Goal: Task Accomplishment & Management: Manage account settings

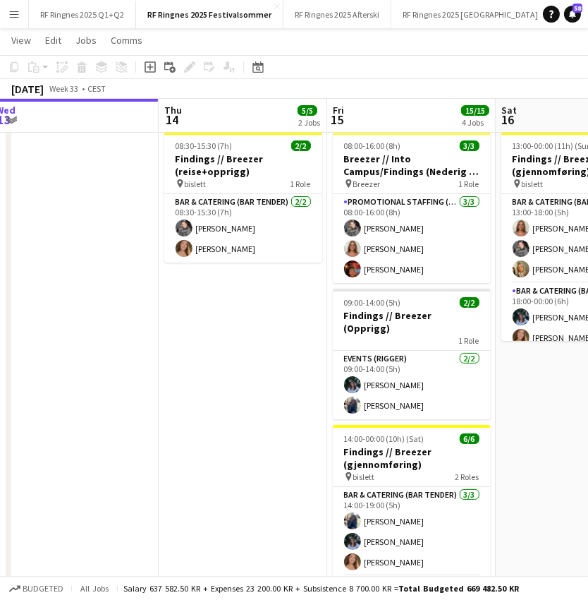
click at [143, 430] on app-date-cell at bounding box center [74, 395] width 169 height 538
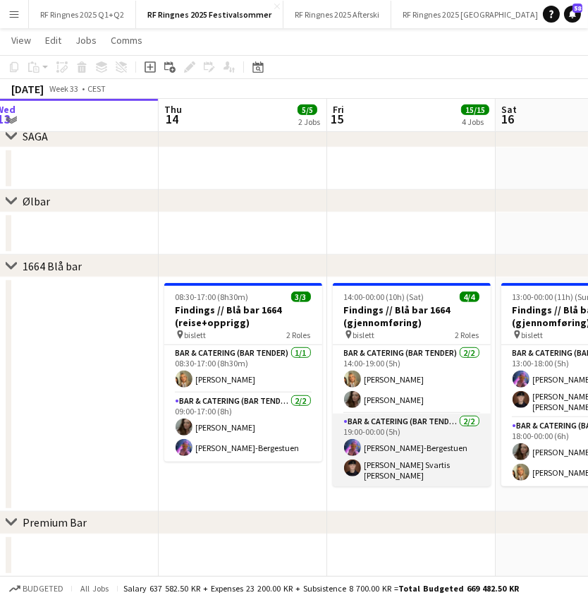
scroll to position [830, 0]
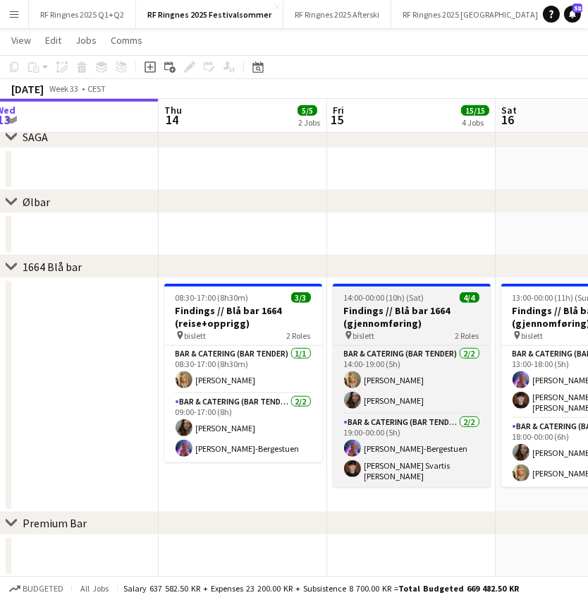
click at [442, 340] on app-job-card "14:00-00:00 (10h) (Sat) 4/4 Findings // Blå bar 1664 (gjennomføring) pin bislet…" at bounding box center [412, 385] width 158 height 203
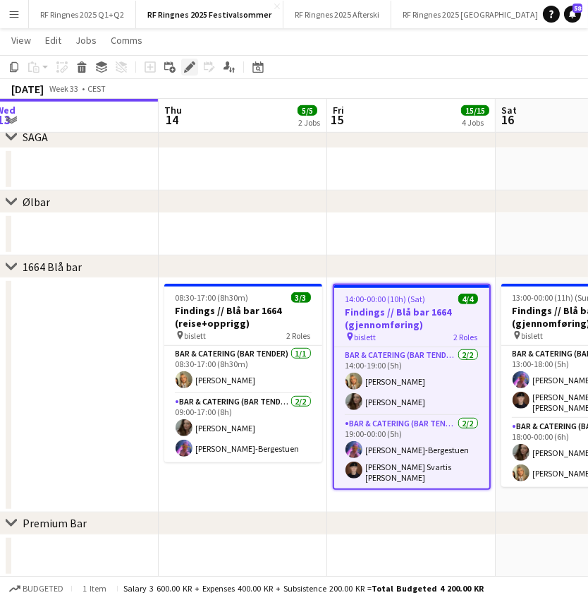
click at [185, 71] on icon at bounding box center [186, 71] width 4 height 4
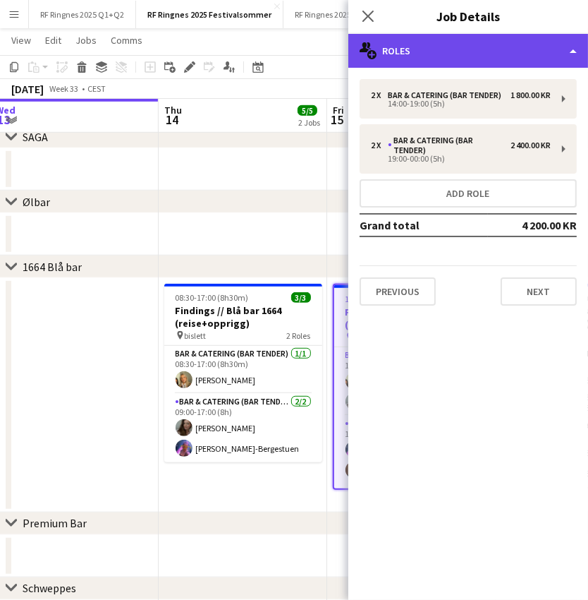
click at [481, 49] on div "multiple-users-add Roles" at bounding box center [469, 51] width 240 height 34
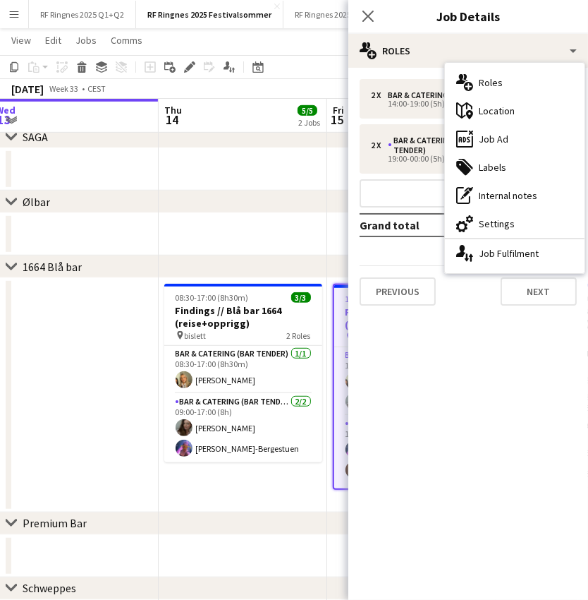
click at [182, 246] on app-date-cell at bounding box center [243, 234] width 169 height 42
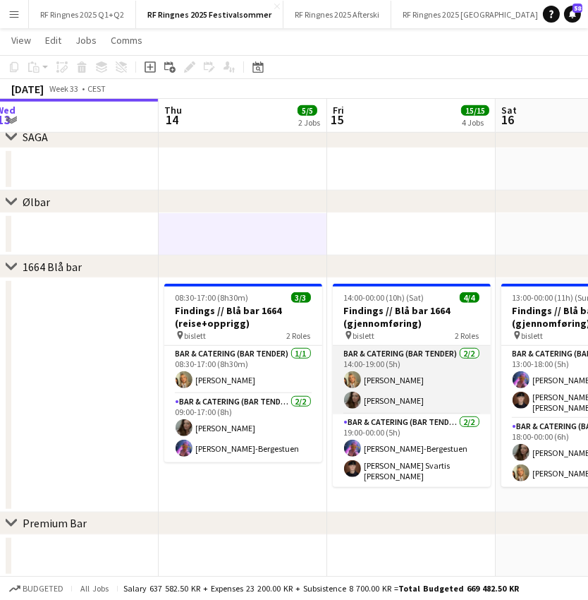
click at [416, 391] on app-card-role "Bar & Catering (Bar Tender) [DATE] 14:00-19:00 (5h) [PERSON_NAME] [PERSON_NAME]" at bounding box center [412, 380] width 158 height 68
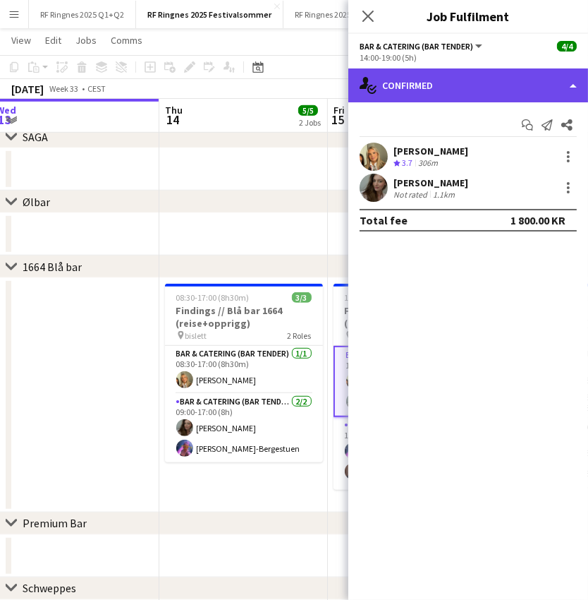
click at [497, 92] on div "single-neutral-actions-check-2 Confirmed" at bounding box center [469, 85] width 240 height 34
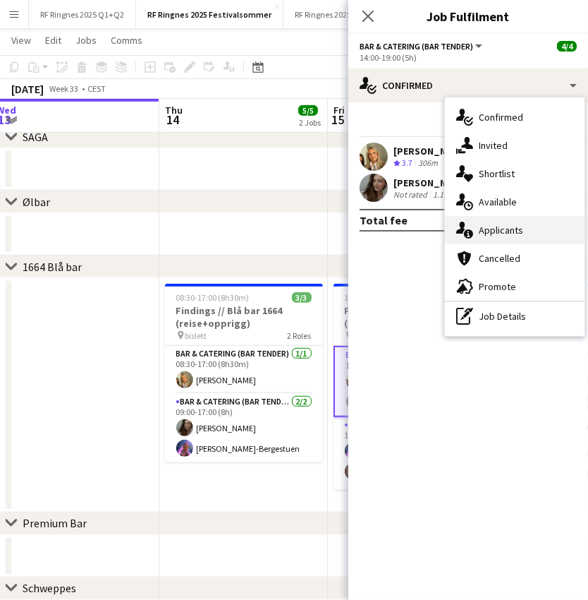
click at [507, 229] on div "single-neutral-actions-information Applicants" at bounding box center [515, 230] width 140 height 28
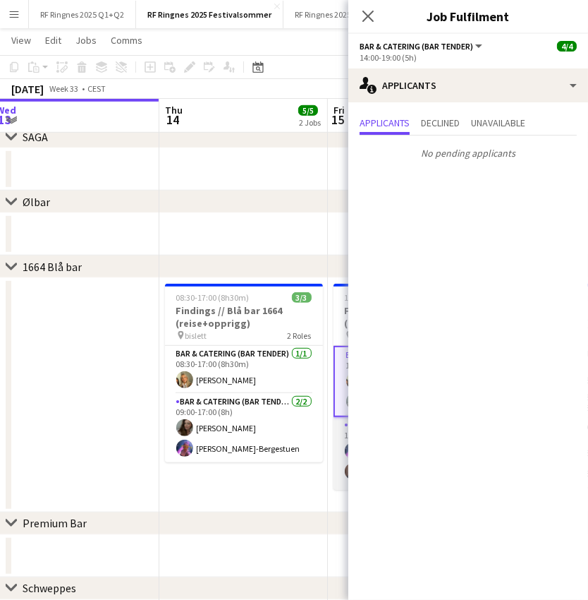
click at [337, 445] on app-card-role "Bar & Catering (Bar Tender) [DATE] 19:00-00:00 (5h) [PERSON_NAME] [PERSON_NAME]…" at bounding box center [413, 453] width 158 height 73
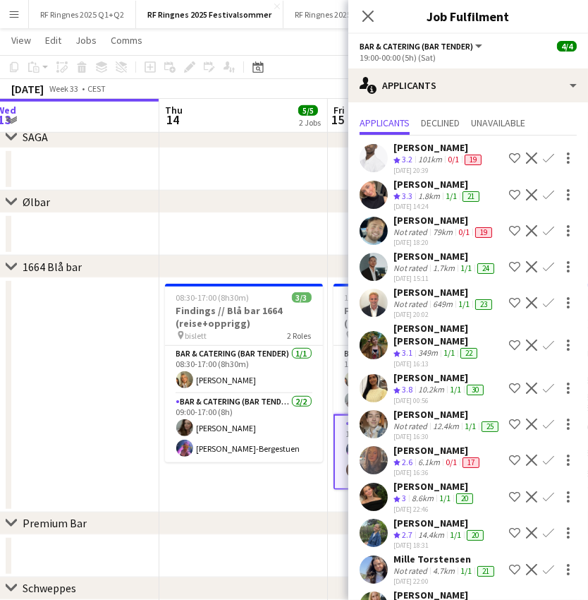
click at [383, 194] on app-user-avatar at bounding box center [374, 195] width 28 height 28
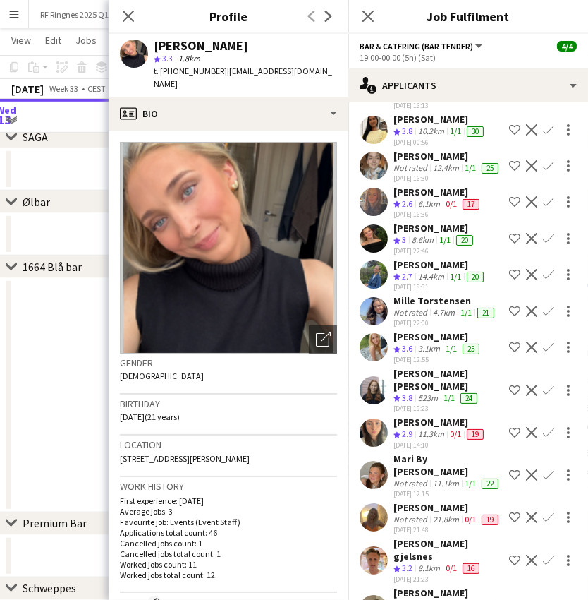
scroll to position [286, 0]
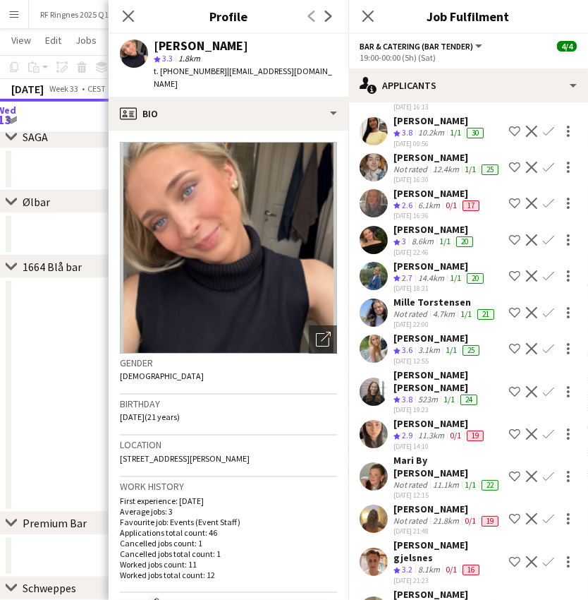
click at [375, 505] on app-user-avatar at bounding box center [374, 519] width 28 height 28
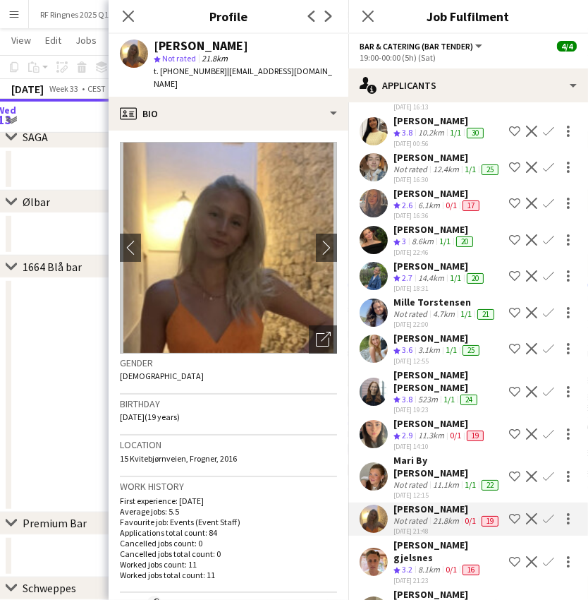
click at [32, 443] on app-date-cell at bounding box center [75, 395] width 169 height 234
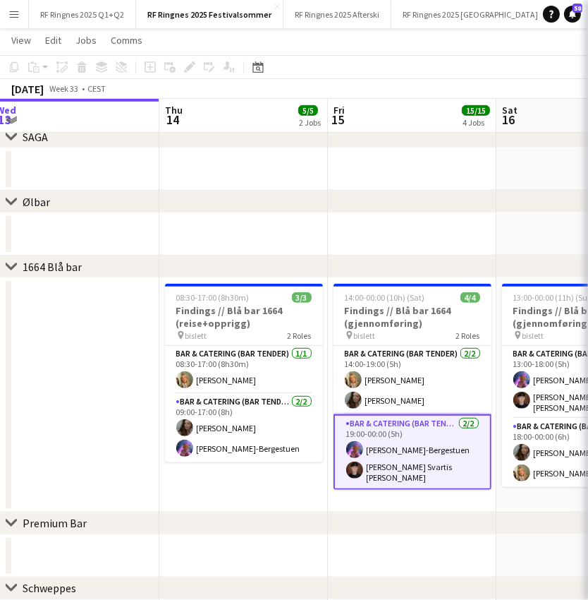
scroll to position [0, 0]
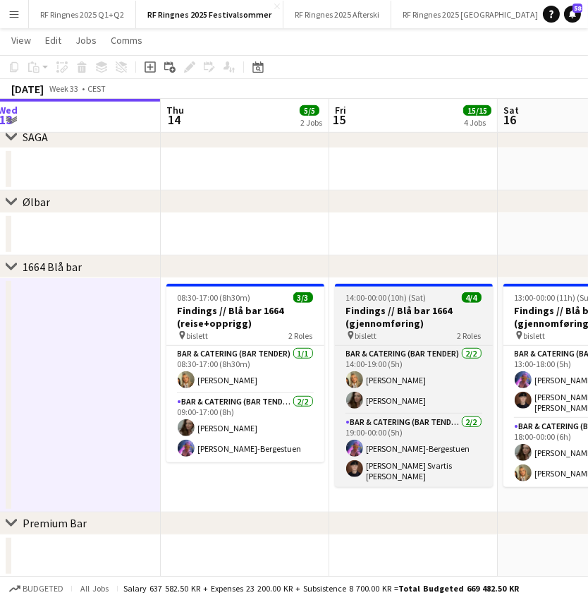
click at [412, 318] on h3 "Findings // Blå bar 1664 (gjennomføring)" at bounding box center [414, 316] width 158 height 25
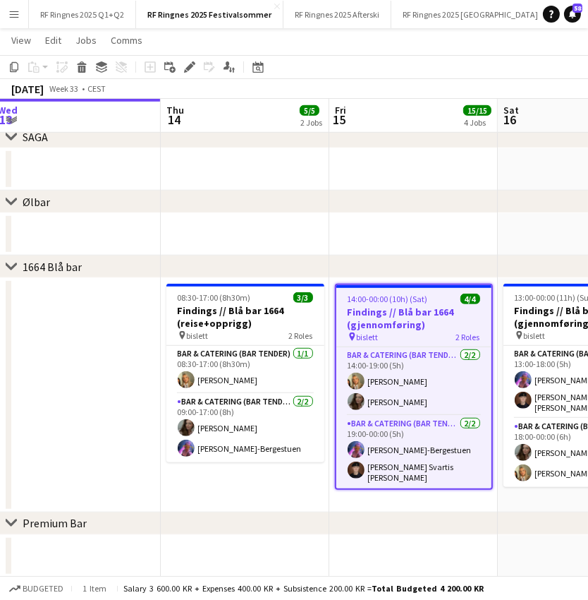
scroll to position [0, 344]
click at [188, 57] on app-toolbar "Copy Paste Paste Command V Paste with crew Command Shift V Paste linked Job [GE…" at bounding box center [294, 67] width 588 height 24
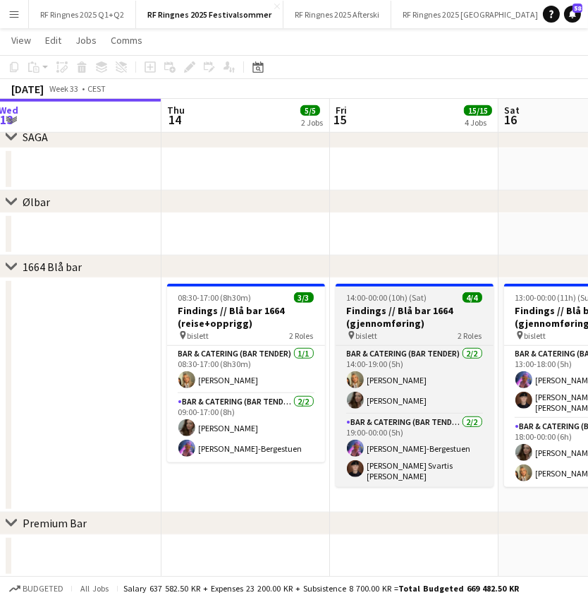
click at [416, 300] on span "14:00-00:00 (10h) (Sat)" at bounding box center [387, 297] width 80 height 11
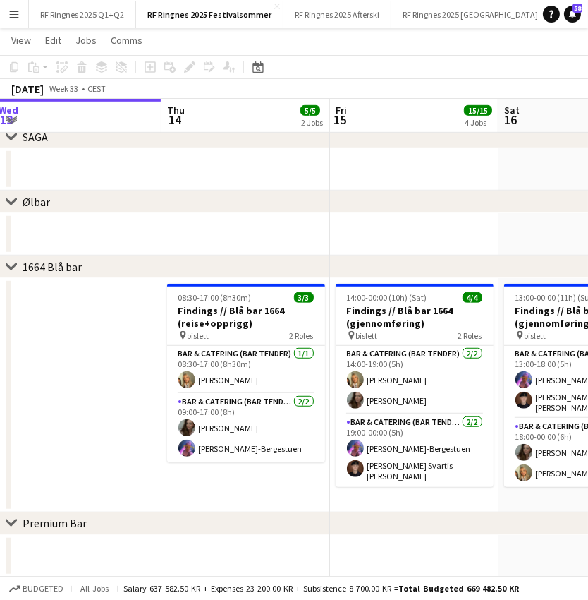
scroll to position [0, 344]
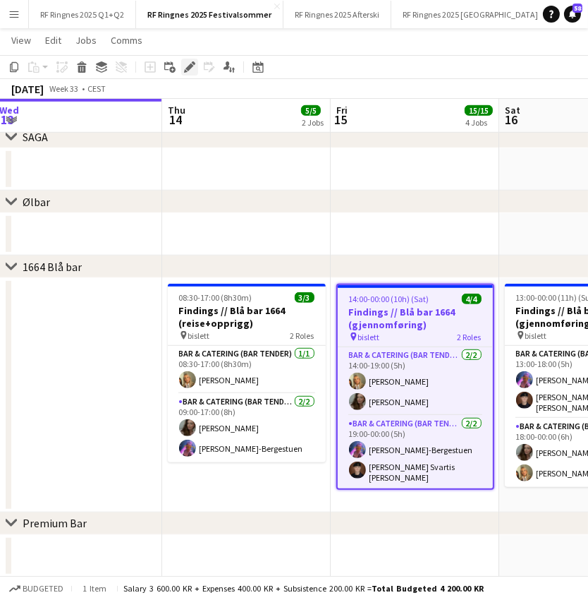
click at [188, 71] on icon "Edit" at bounding box center [189, 66] width 11 height 11
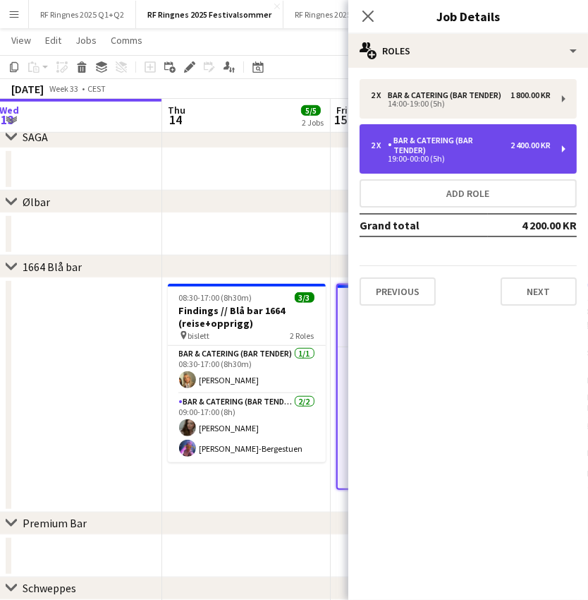
click at [514, 158] on div "19:00-00:00 (5h)" at bounding box center [461, 158] width 180 height 7
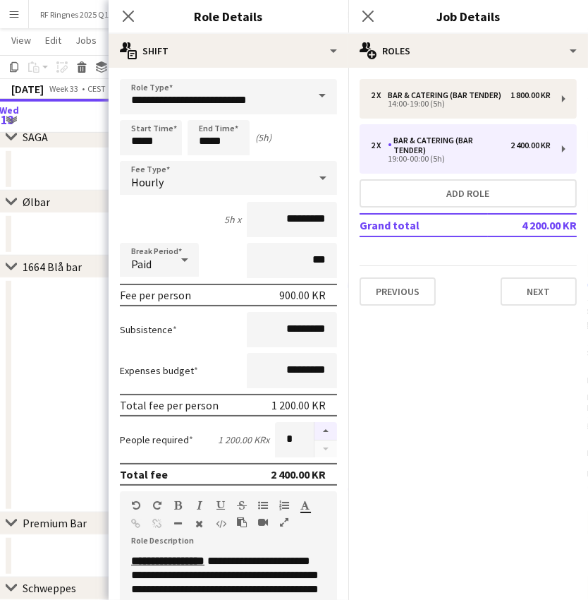
click at [327, 425] on button "button" at bounding box center [326, 431] width 23 height 18
type input "*"
click at [79, 394] on app-date-cell at bounding box center [78, 395] width 169 height 234
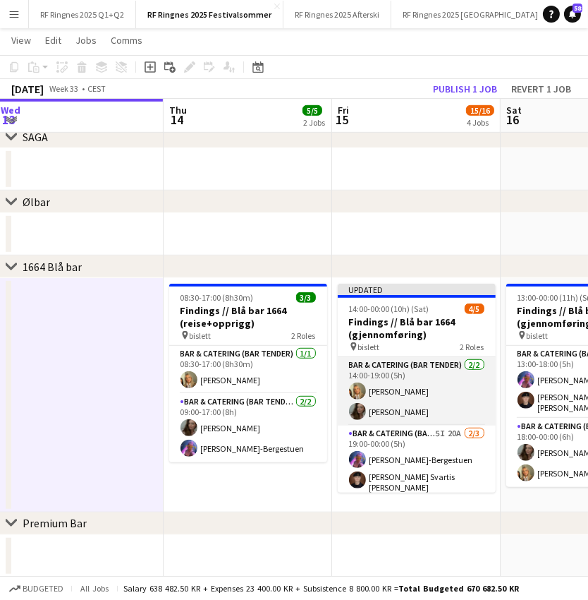
scroll to position [-1, 0]
click at [434, 393] on app-card-role "Bar & Catering (Bar Tender) [DATE] 14:00-19:00 (5h) [PERSON_NAME] [PERSON_NAME]" at bounding box center [417, 391] width 158 height 68
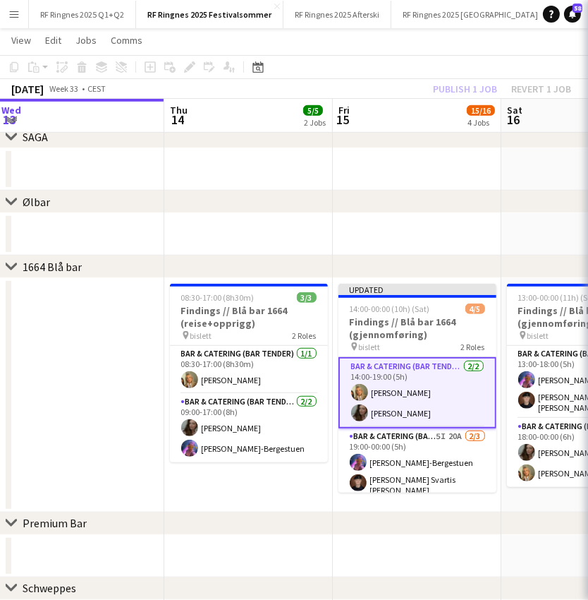
scroll to position [0, 0]
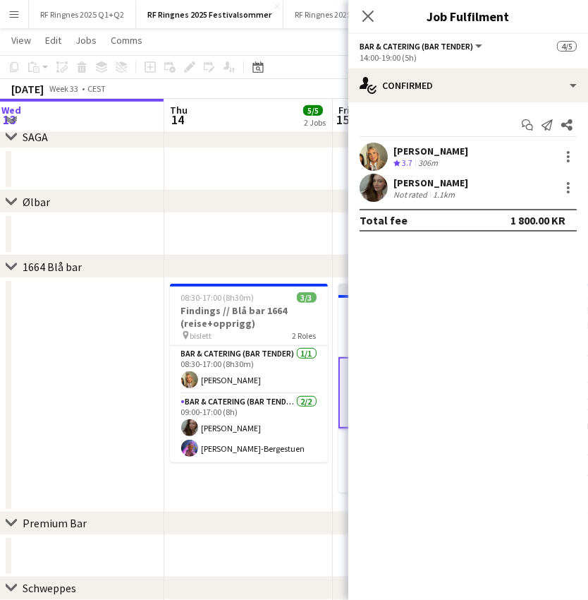
click at [98, 386] on app-date-cell at bounding box center [80, 395] width 169 height 234
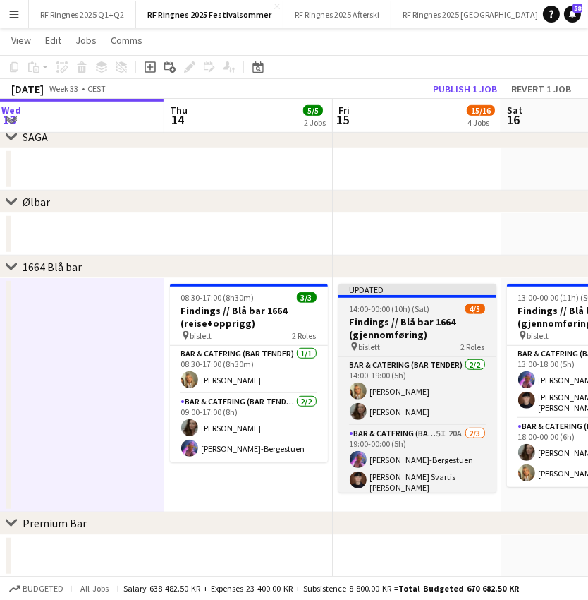
scroll to position [0, 341]
click at [425, 331] on h3 "Findings // Blå bar 1664 (gjennomføring)" at bounding box center [418, 327] width 158 height 25
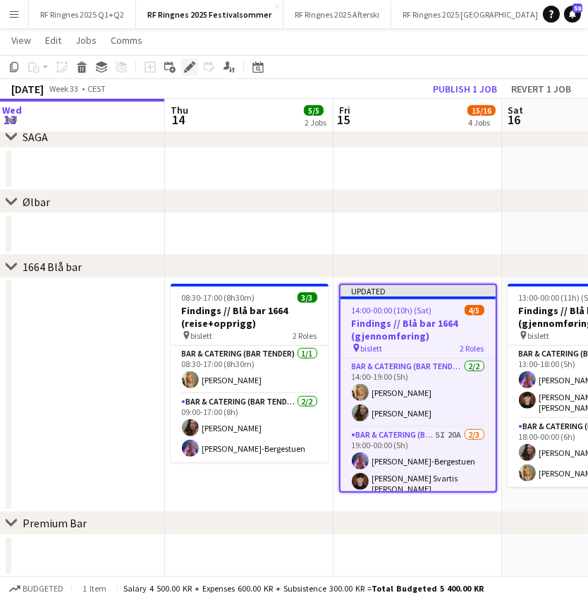
click at [190, 66] on icon at bounding box center [190, 68] width 8 height 8
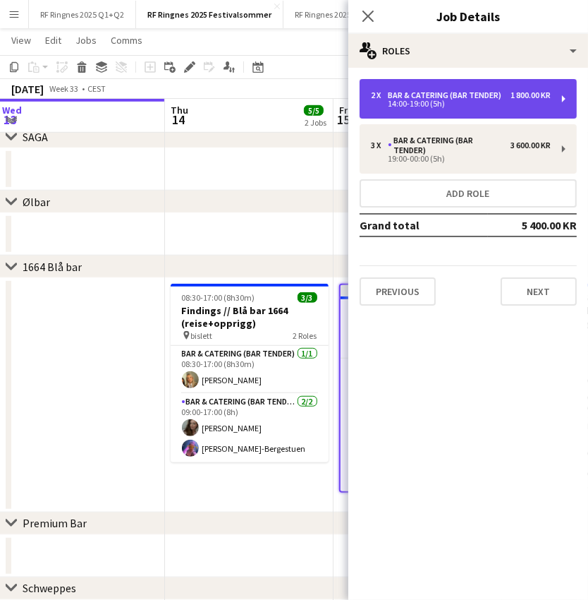
click at [518, 116] on div "2 x Bar & Catering (Bar Tender) 1 800.00 KR 14:00-19:00 (5h)" at bounding box center [468, 99] width 217 height 40
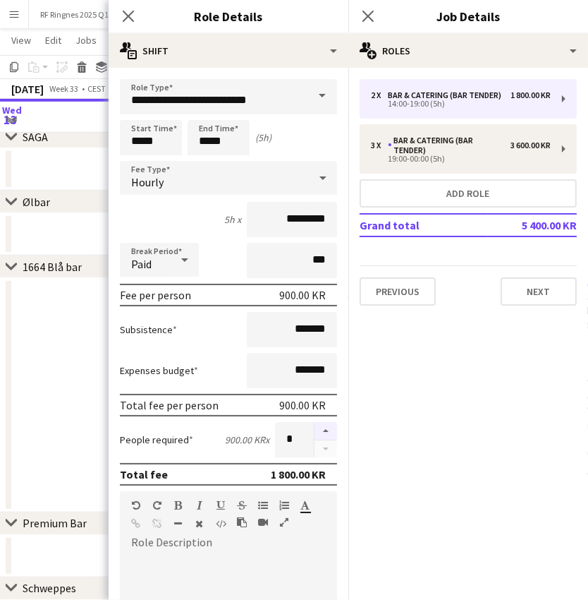
click at [327, 429] on button "button" at bounding box center [326, 431] width 23 height 18
type input "*"
click at [88, 413] on app-date-cell at bounding box center [80, 395] width 169 height 234
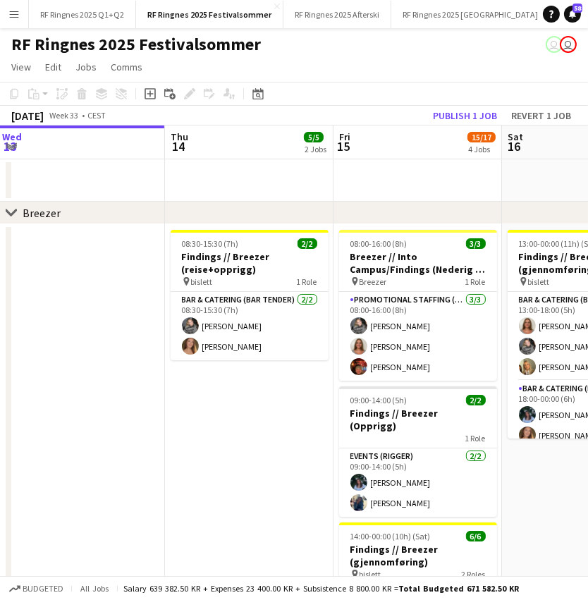
scroll to position [0, 0]
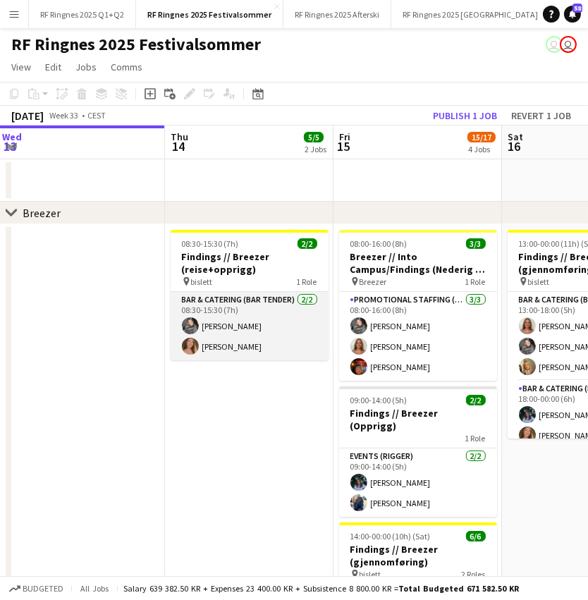
click at [243, 321] on app-card-role "Bar & Catering (Bar Tender) [DATE] 08:30-15:30 (7h) [PERSON_NAME] [PERSON_NAME]" at bounding box center [250, 326] width 158 height 68
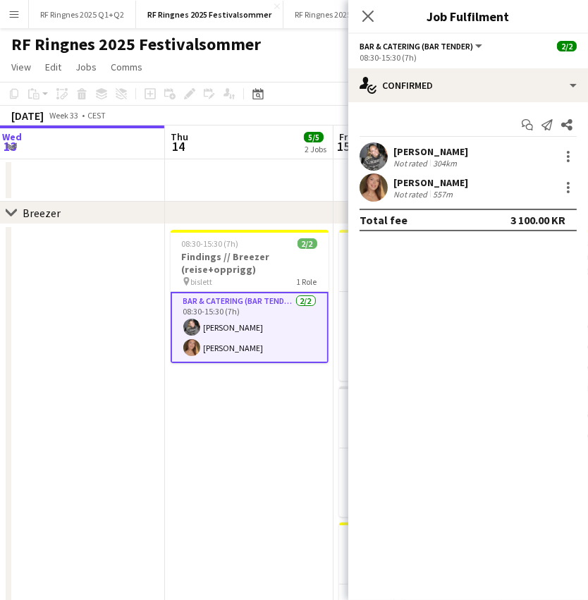
click at [374, 152] on app-user-avatar at bounding box center [374, 157] width 28 height 28
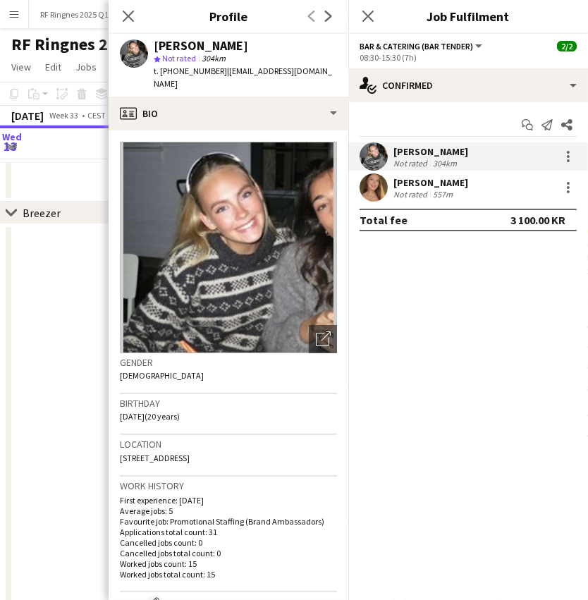
click at [64, 408] on app-date-cell at bounding box center [80, 493] width 169 height 538
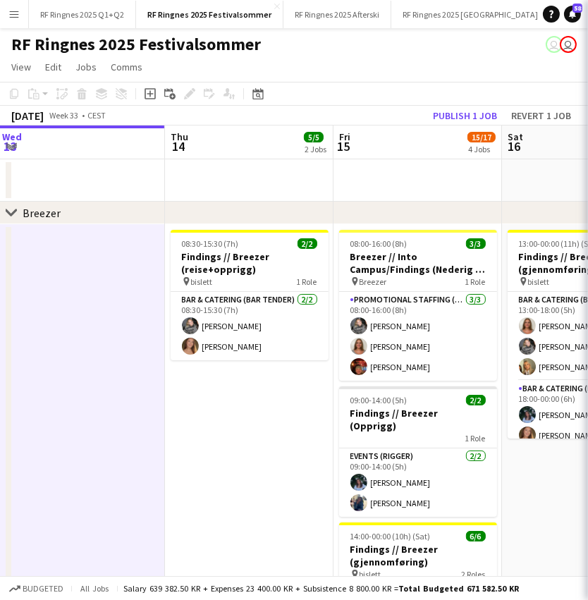
scroll to position [0, 340]
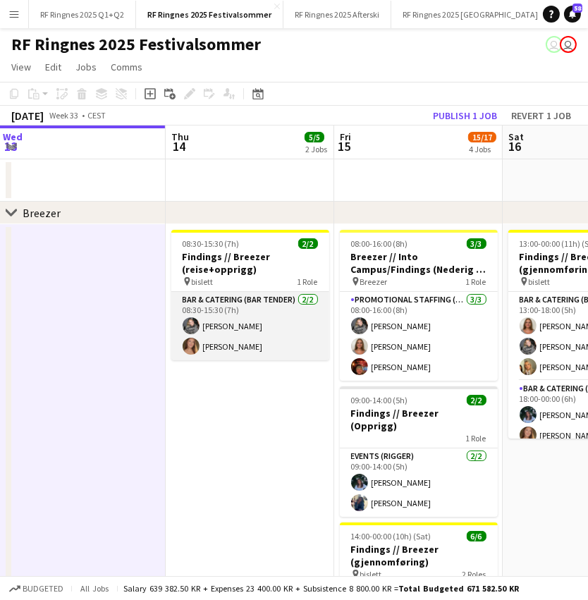
click at [261, 352] on app-card-role "Bar & Catering (Bar Tender) [DATE] 08:30-15:30 (7h) [PERSON_NAME] [PERSON_NAME]" at bounding box center [250, 326] width 158 height 68
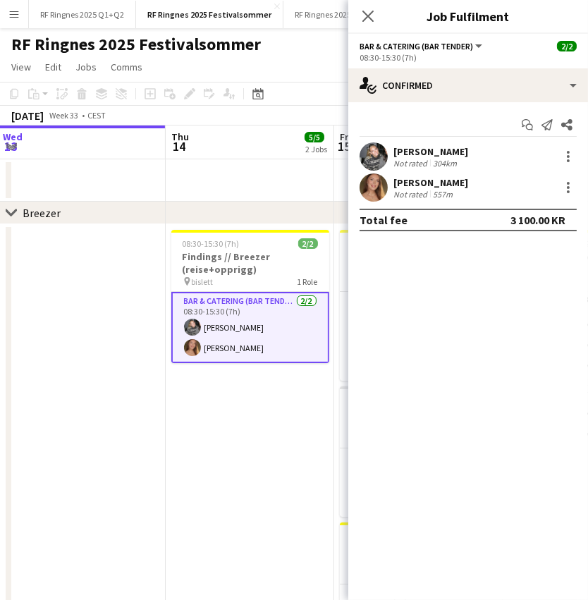
click at [374, 190] on app-user-avatar at bounding box center [374, 188] width 28 height 28
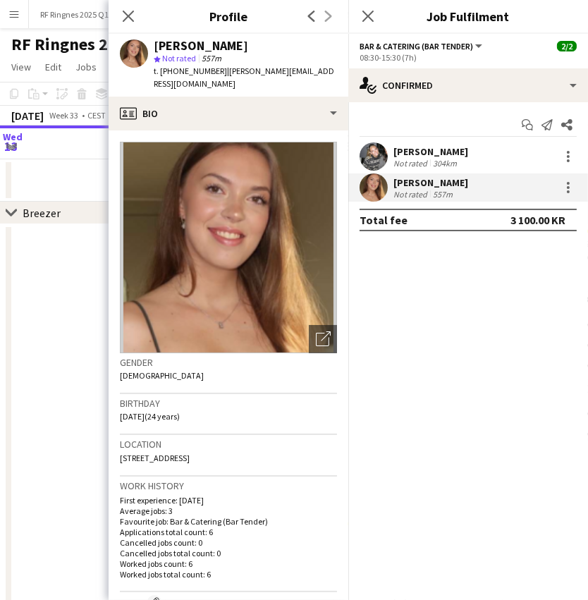
click at [78, 418] on app-date-cell at bounding box center [81, 493] width 169 height 538
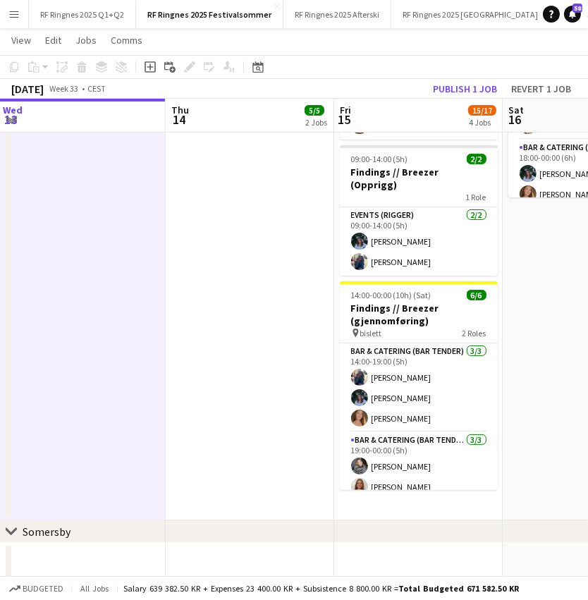
scroll to position [234, 0]
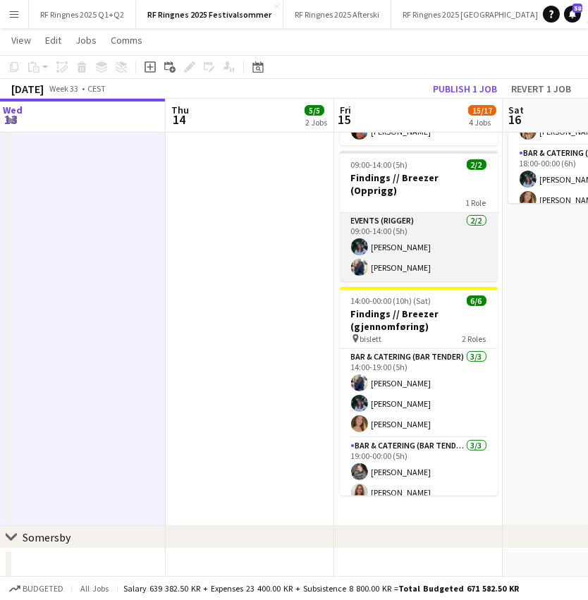
click at [414, 229] on app-card-role "Events (Rigger) [DATE] 09:00-14:00 (5h) [PERSON_NAME] [PERSON_NAME]" at bounding box center [419, 247] width 158 height 68
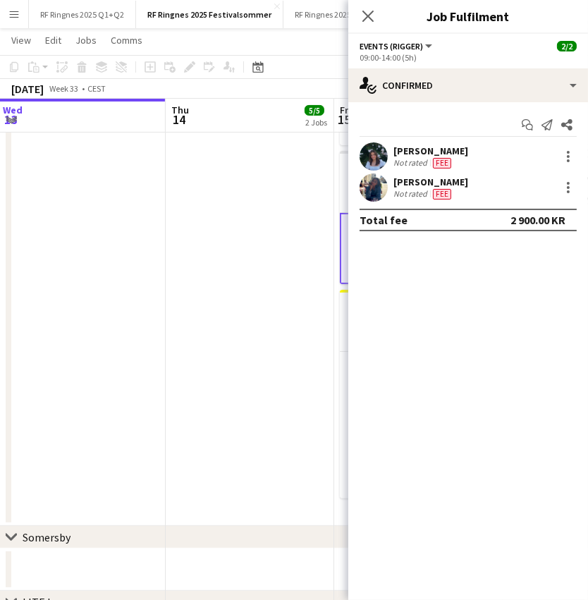
click at [375, 190] on app-user-avatar at bounding box center [374, 188] width 28 height 28
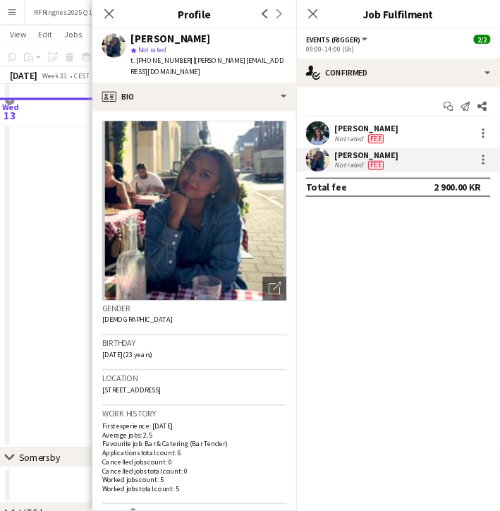
scroll to position [0, 340]
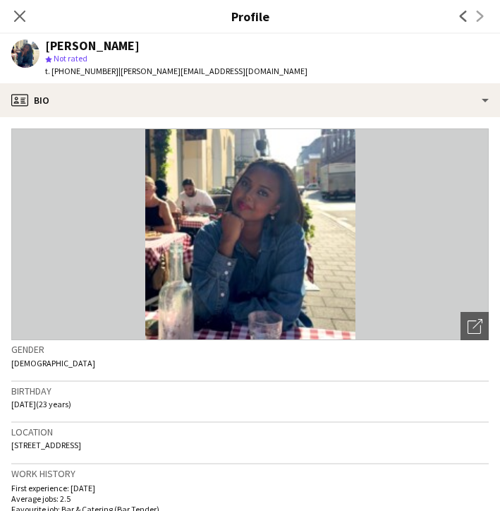
drag, startPoint x: 61, startPoint y: 71, endPoint x: 102, endPoint y: 67, distance: 40.4
click at [102, 67] on div "t. [PHONE_NUMBER] | [PERSON_NAME][EMAIL_ADDRESS][DOMAIN_NAME]" at bounding box center [176, 71] width 262 height 13
click at [71, 67] on span "t. [PHONE_NUMBER]" at bounding box center [81, 71] width 73 height 11
drag, startPoint x: 61, startPoint y: 70, endPoint x: 76, endPoint y: 68, distance: 14.9
click at [76, 68] on span "t. [PHONE_NUMBER]" at bounding box center [81, 71] width 73 height 11
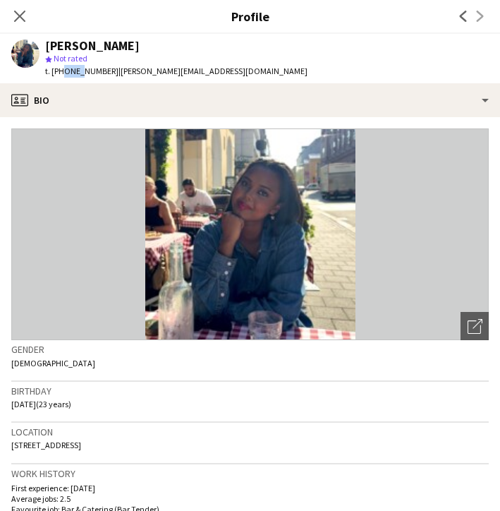
click at [76, 68] on span "t. [PHONE_NUMBER]" at bounding box center [81, 71] width 73 height 11
drag, startPoint x: 63, startPoint y: 71, endPoint x: 95, endPoint y: 69, distance: 32.5
click at [95, 69] on span "t. [PHONE_NUMBER]" at bounding box center [81, 71] width 73 height 11
copy span "9762907"
click at [22, 16] on icon "Close pop-in" at bounding box center [19, 15] width 13 height 13
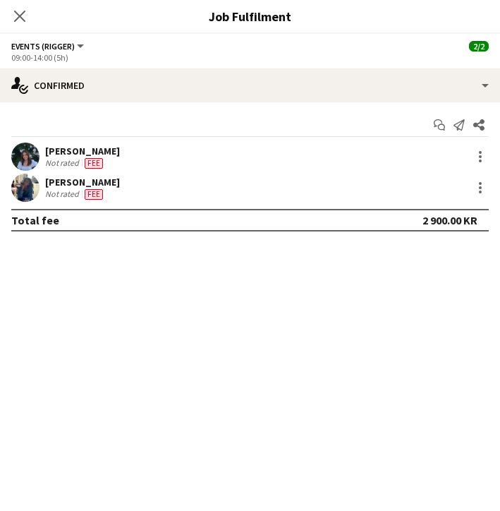
click at [23, 158] on app-user-avatar at bounding box center [25, 157] width 28 height 28
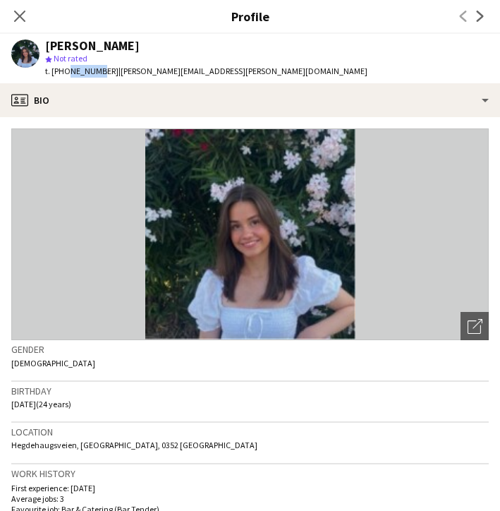
drag, startPoint x: 64, startPoint y: 70, endPoint x: 96, endPoint y: 70, distance: 31.8
click at [96, 70] on span "t. [PHONE_NUMBER]" at bounding box center [81, 71] width 73 height 11
click at [231, 61] on app-profile-header "[PERSON_NAME] star Not rated t. [PHONE_NUMBER] | [PERSON_NAME][EMAIL_ADDRESS][P…" at bounding box center [250, 58] width 500 height 49
drag, startPoint x: 64, startPoint y: 71, endPoint x: 97, endPoint y: 70, distance: 33.9
click at [97, 70] on span "t. [PHONE_NUMBER]" at bounding box center [81, 71] width 73 height 11
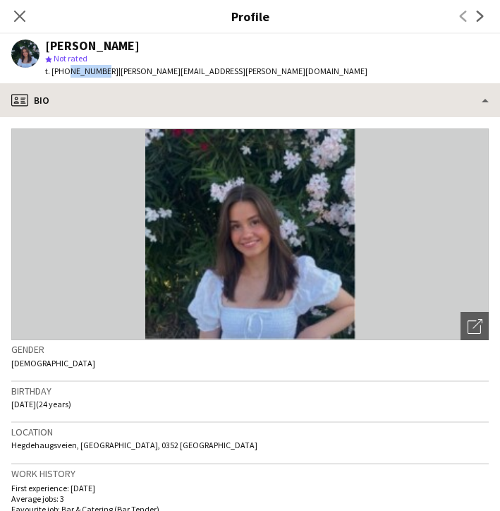
copy span "95827046"
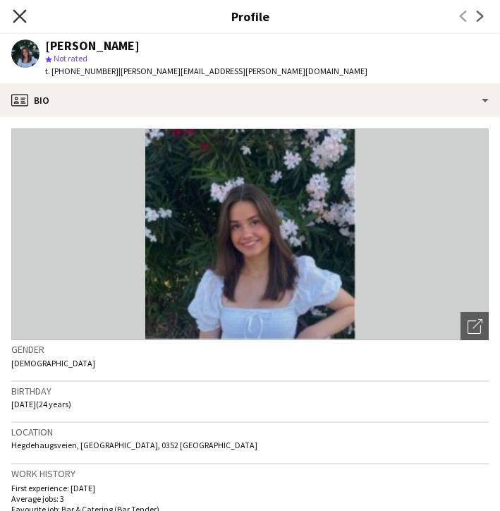
click at [25, 21] on icon at bounding box center [19, 15] width 13 height 13
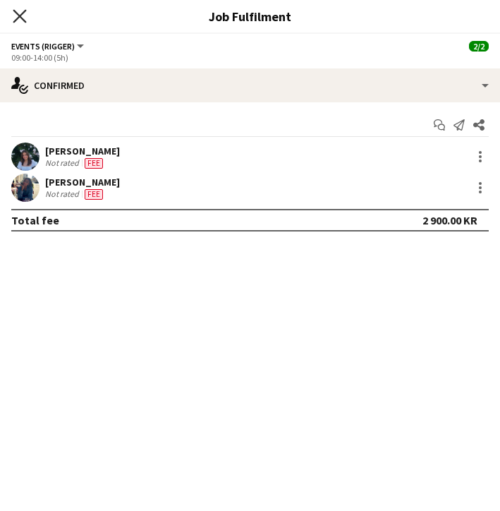
click at [22, 16] on icon "Close pop-in" at bounding box center [19, 15] width 13 height 13
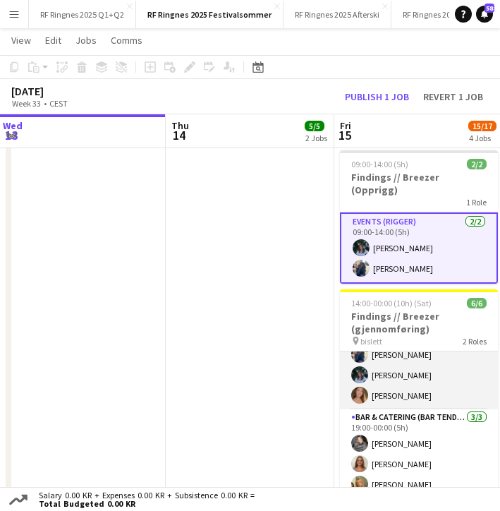
scroll to position [31, 0]
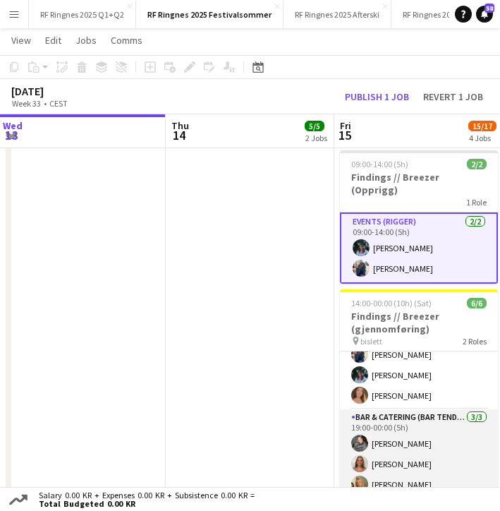
click at [410, 447] on app-card-role "Bar & Catering (Bar Tender) [DATE] 19:00-00:00 (5h) [PERSON_NAME] [PERSON_NAME]…" at bounding box center [419, 453] width 158 height 89
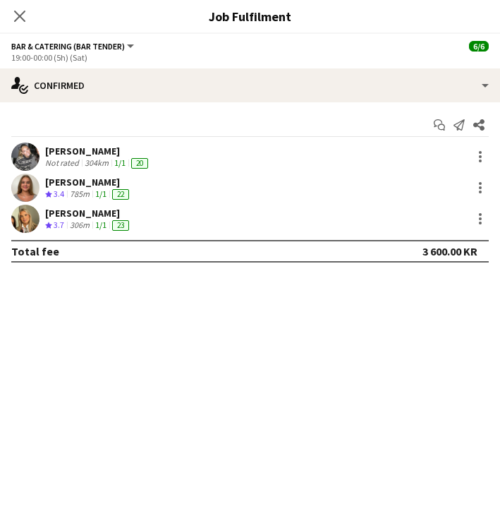
click at [27, 221] on app-user-avatar at bounding box center [25, 219] width 28 height 28
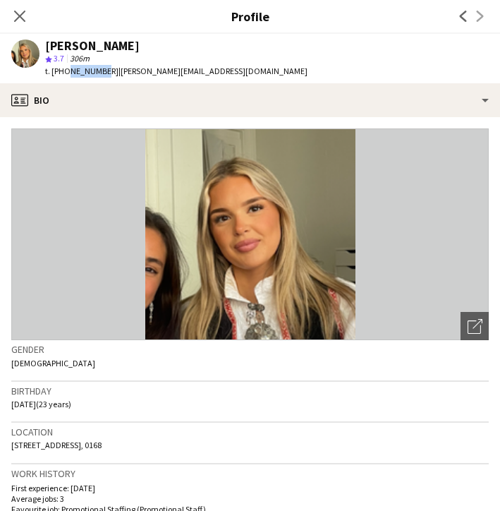
drag, startPoint x: 63, startPoint y: 71, endPoint x: 98, endPoint y: 69, distance: 35.3
click at [98, 69] on span "t. [PHONE_NUMBER]" at bounding box center [81, 71] width 73 height 11
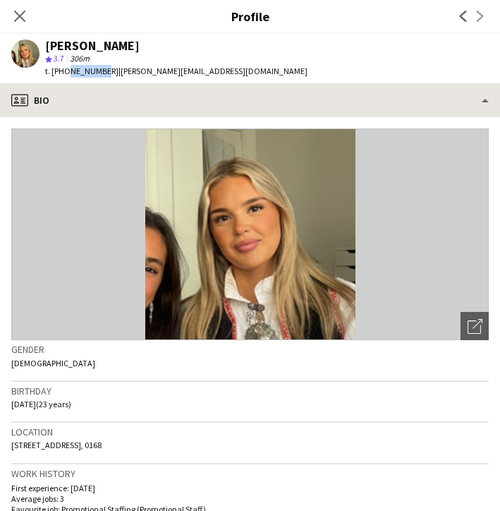
copy span "46844748"
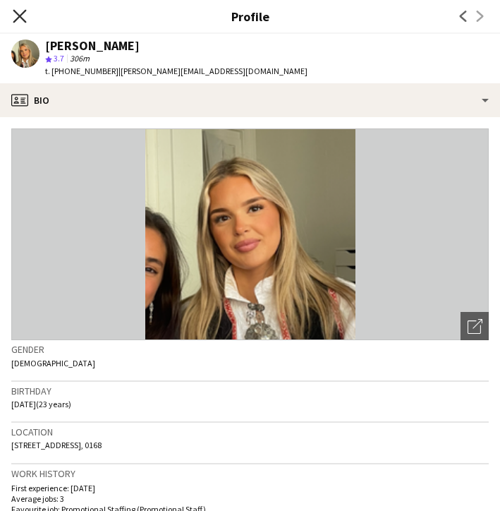
click at [16, 18] on icon "Close pop-in" at bounding box center [19, 15] width 13 height 13
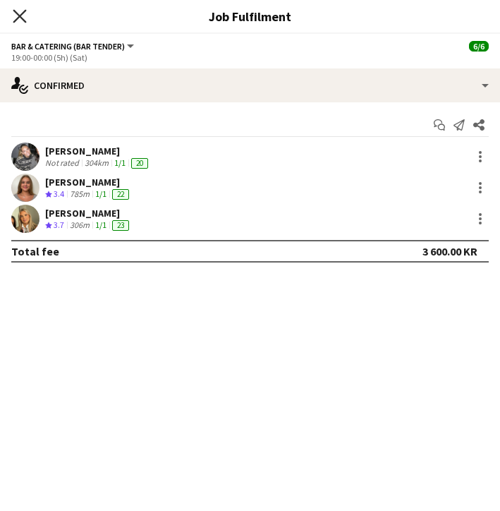
click at [23, 13] on icon at bounding box center [19, 15] width 13 height 13
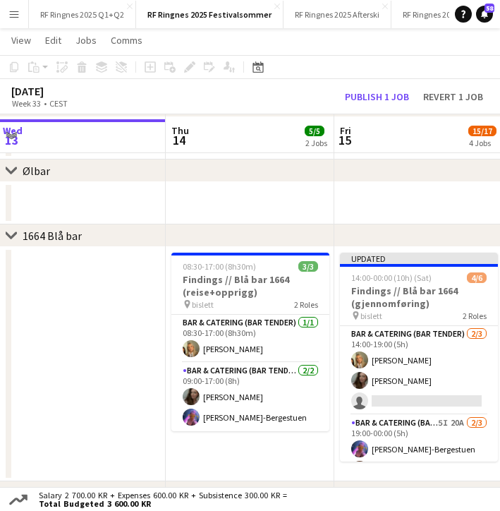
scroll to position [866, 0]
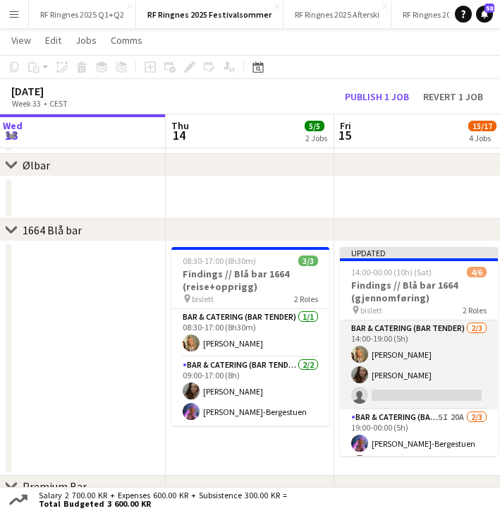
click at [380, 386] on app-card-role "Bar & Catering (Bar Tender) [DATE] 14:00-19:00 (5h) [PERSON_NAME] [PERSON_NAME]…" at bounding box center [419, 364] width 158 height 89
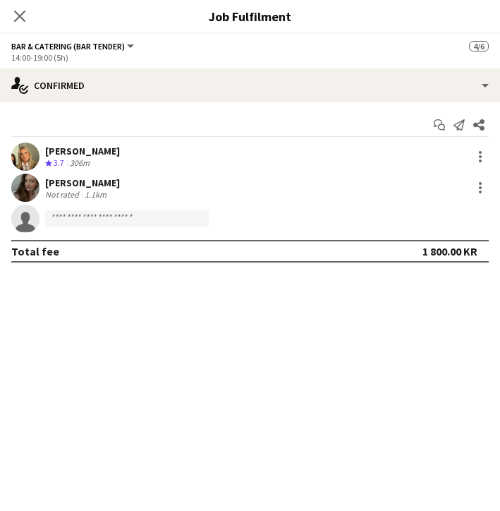
click at [27, 184] on app-user-avatar at bounding box center [25, 188] width 28 height 28
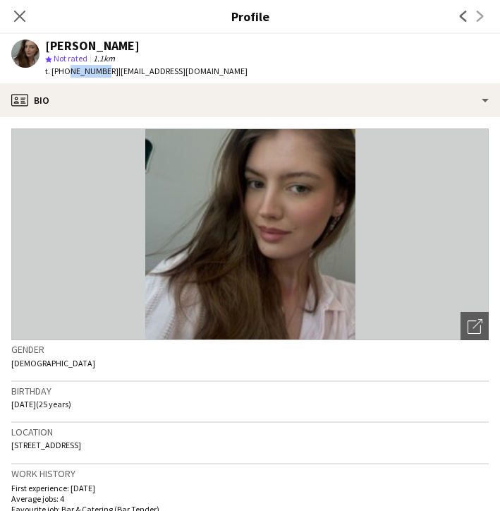
drag, startPoint x: 63, startPoint y: 71, endPoint x: 97, endPoint y: 71, distance: 34.6
click at [97, 71] on span "t. [PHONE_NUMBER]" at bounding box center [81, 71] width 73 height 11
copy span "94159823"
click at [21, 17] on icon at bounding box center [19, 15] width 13 height 13
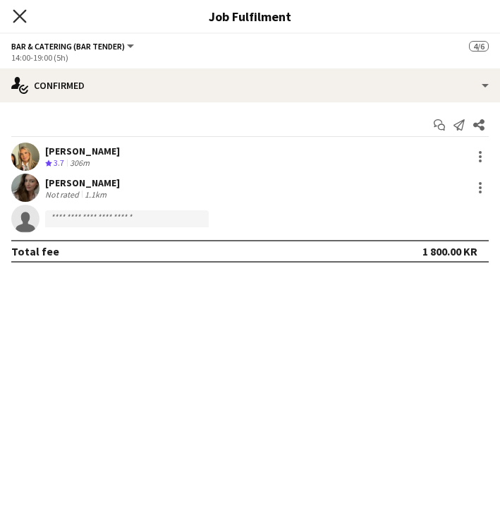
click at [24, 16] on icon "Close pop-in" at bounding box center [19, 15] width 13 height 13
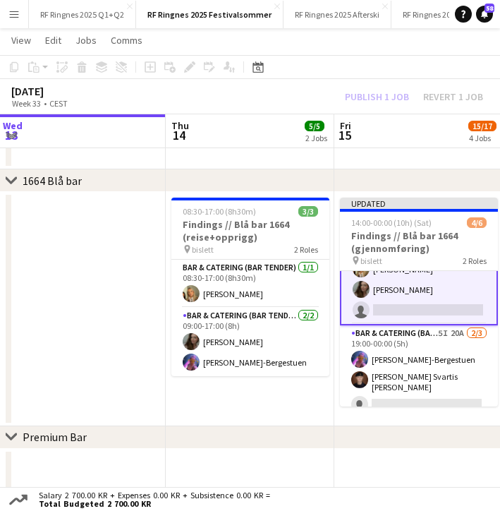
scroll to position [43, 0]
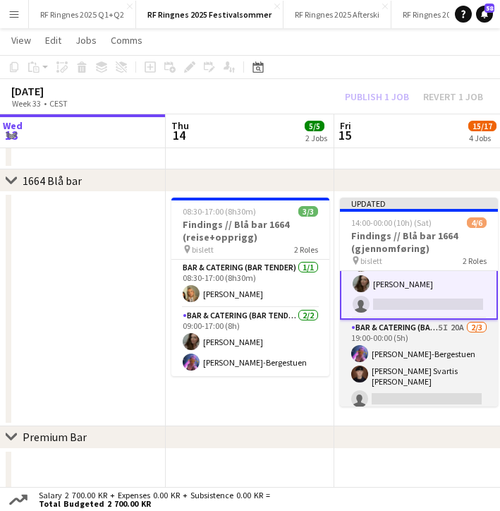
click at [423, 356] on app-card-role "Bar & Catering (Bar Tender) 5I 20A [DATE] 19:00-00:00 (5h) [PERSON_NAME]-Berges…" at bounding box center [419, 366] width 158 height 93
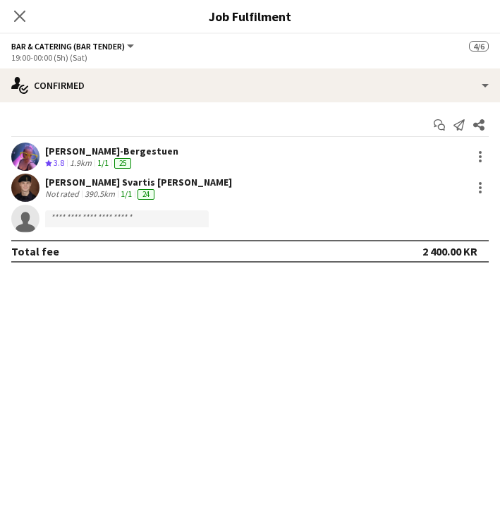
click at [28, 152] on app-user-avatar at bounding box center [25, 157] width 28 height 28
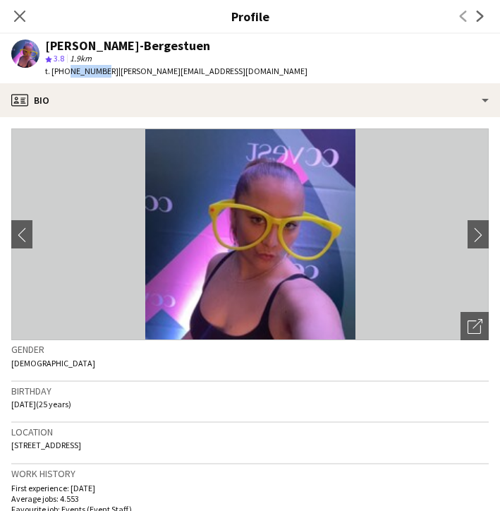
drag, startPoint x: 63, startPoint y: 71, endPoint x: 98, endPoint y: 70, distance: 35.3
click at [98, 70] on span "t. [PHONE_NUMBER]" at bounding box center [81, 71] width 73 height 11
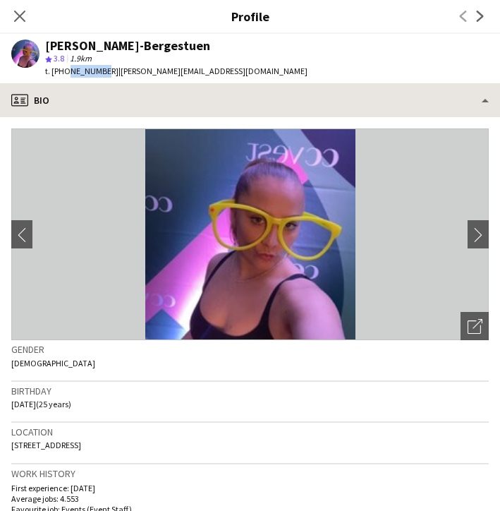
copy span "95124107"
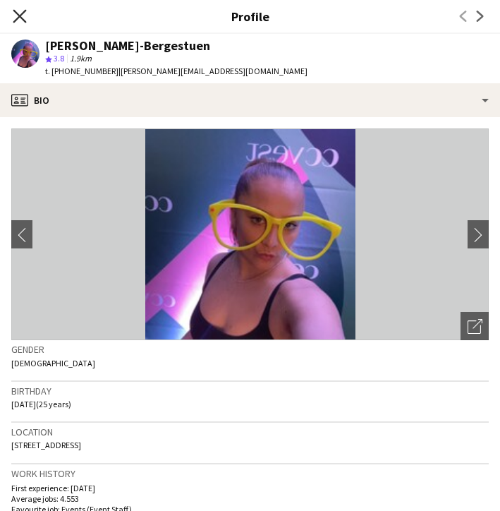
click at [21, 17] on icon at bounding box center [19, 15] width 13 height 13
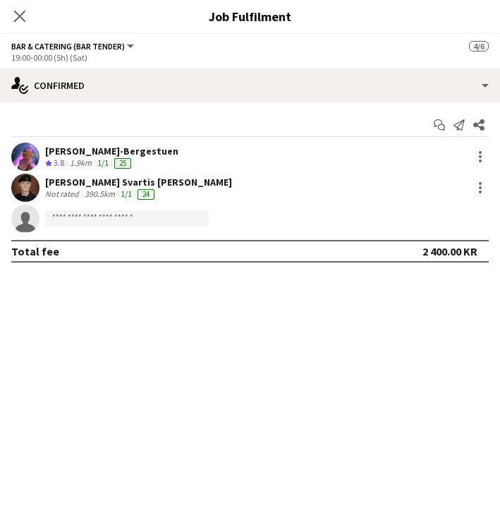
click at [28, 181] on app-user-avatar at bounding box center [25, 188] width 28 height 28
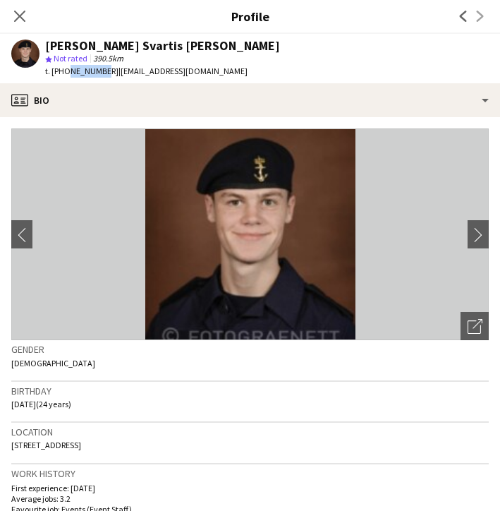
drag, startPoint x: 63, startPoint y: 71, endPoint x: 98, endPoint y: 72, distance: 35.3
click at [98, 72] on span "t. [PHONE_NUMBER]" at bounding box center [81, 71] width 73 height 11
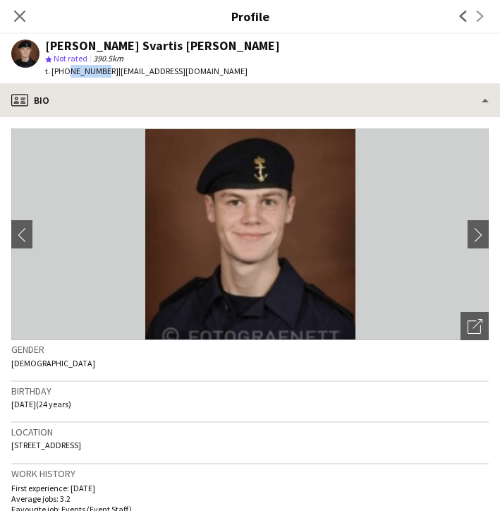
copy span "48364579"
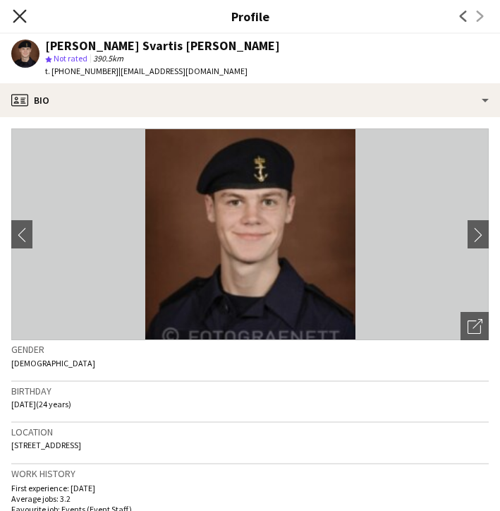
click at [20, 18] on icon "Close pop-in" at bounding box center [19, 15] width 13 height 13
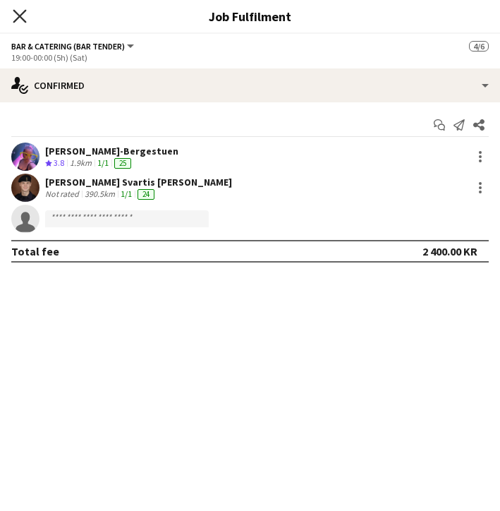
click at [23, 13] on icon at bounding box center [19, 15] width 13 height 13
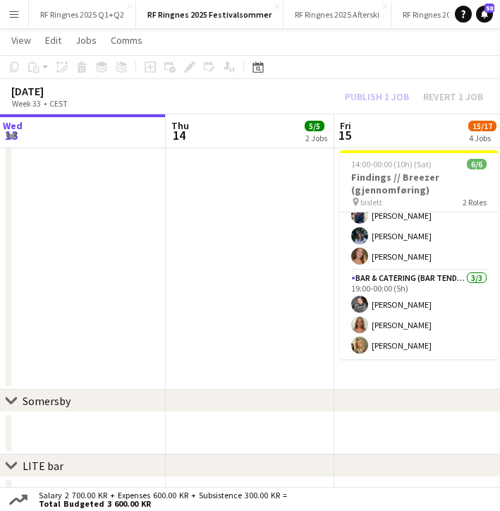
scroll to position [31, 0]
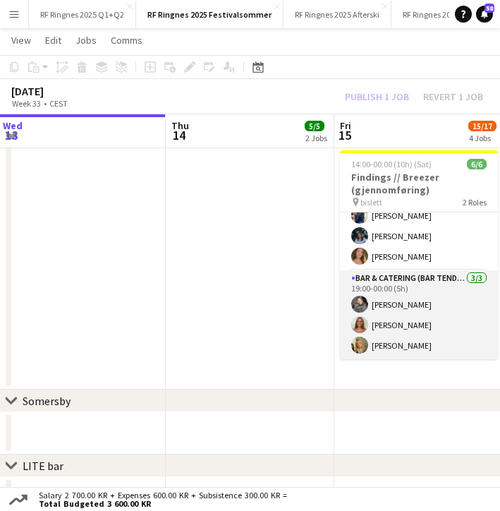
click at [404, 316] on app-card-role "Bar & Catering (Bar Tender) [DATE] 19:00-00:00 (5h) [PERSON_NAME] [PERSON_NAME]…" at bounding box center [419, 314] width 158 height 89
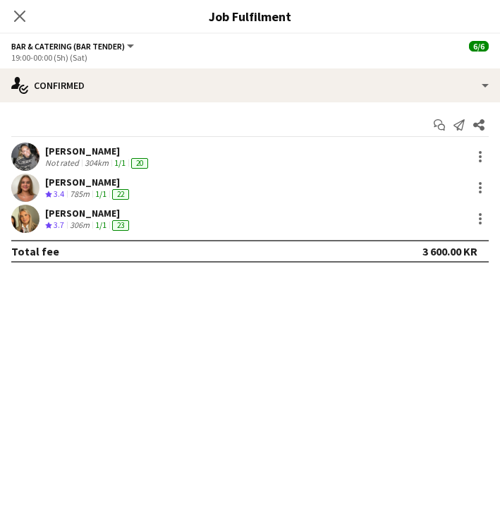
click at [22, 183] on app-user-avatar at bounding box center [25, 188] width 28 height 28
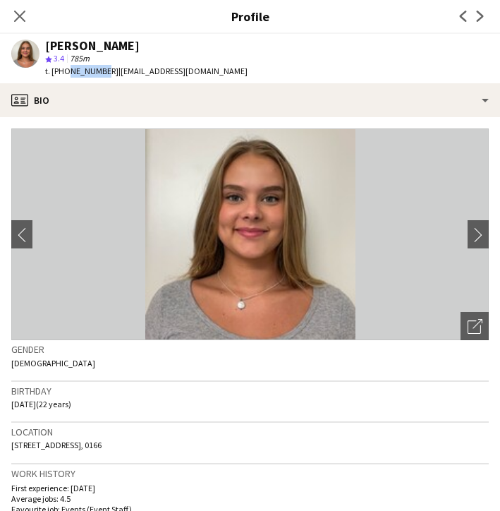
drag, startPoint x: 64, startPoint y: 70, endPoint x: 99, endPoint y: 72, distance: 35.3
click at [99, 72] on span "t. [PHONE_NUMBER]" at bounding box center [81, 71] width 73 height 11
copy span "47707480"
click at [20, 18] on icon at bounding box center [19, 15] width 13 height 13
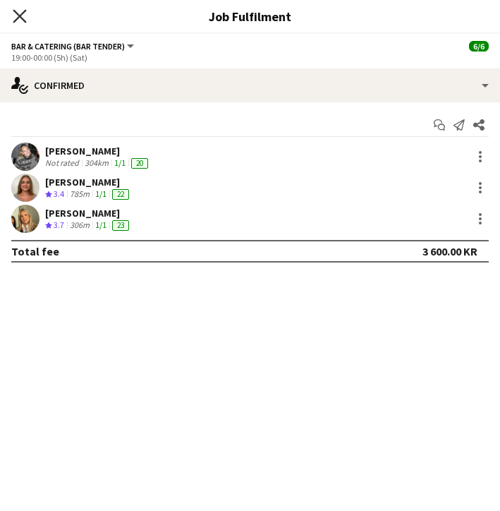
click at [21, 15] on icon at bounding box center [19, 15] width 13 height 13
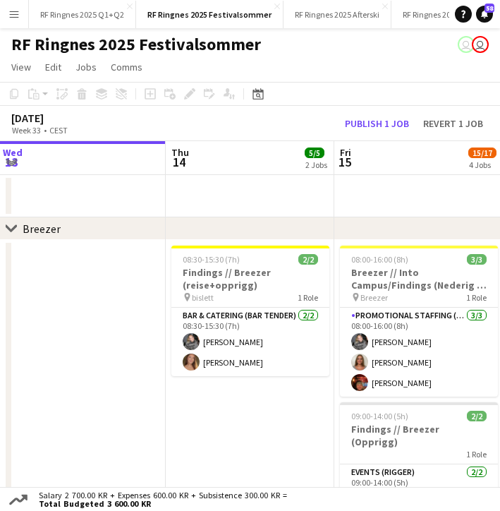
scroll to position [0, 0]
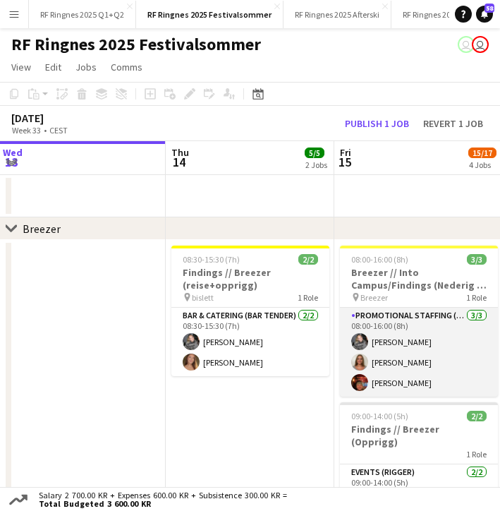
click at [397, 358] on app-card-role "Promotional Staffing (Brand Ambassadors) [DATE] 08:00-16:00 (8h) [PERSON_NAME] …" at bounding box center [419, 352] width 158 height 89
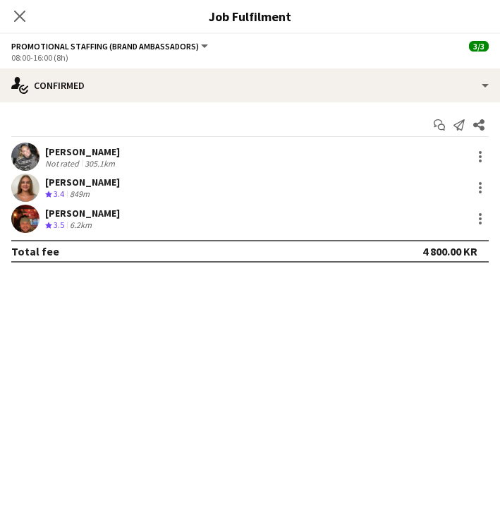
click at [30, 217] on app-user-avatar at bounding box center [25, 219] width 28 height 28
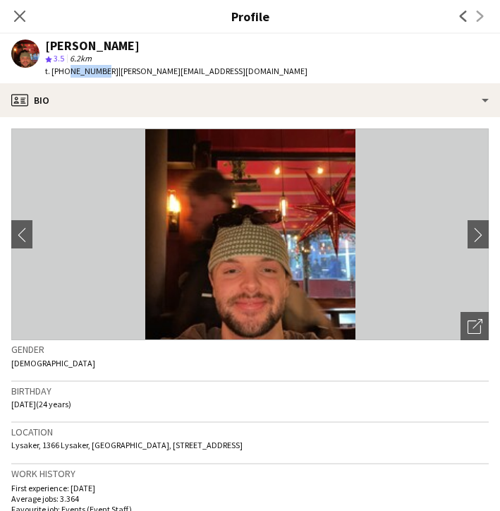
drag, startPoint x: 64, startPoint y: 71, endPoint x: 99, endPoint y: 70, distance: 35.3
click at [99, 70] on span "t. [PHONE_NUMBER]" at bounding box center [81, 71] width 73 height 11
copy span "97030255"
click at [20, 20] on icon "Close pop-in" at bounding box center [19, 15] width 13 height 13
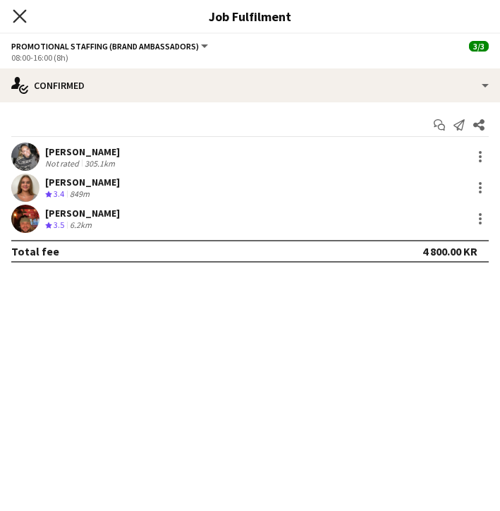
click at [20, 17] on icon at bounding box center [19, 15] width 13 height 13
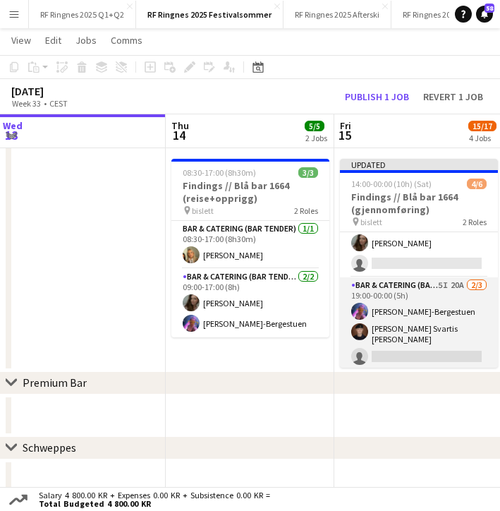
scroll to position [42, 0]
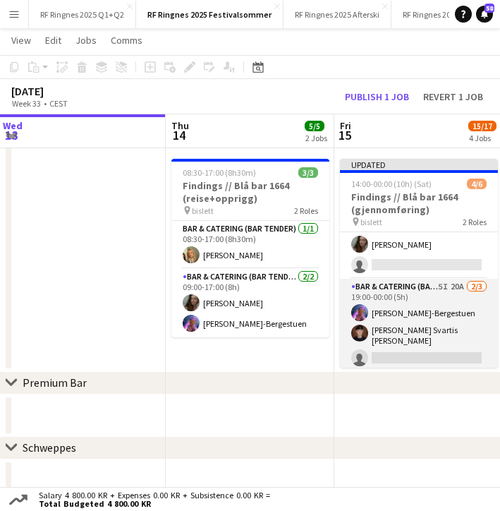
click at [385, 340] on app-card-role "Bar & Catering (Bar Tender) 5I 20A [DATE] 19:00-00:00 (5h) [PERSON_NAME]-Berges…" at bounding box center [419, 325] width 158 height 93
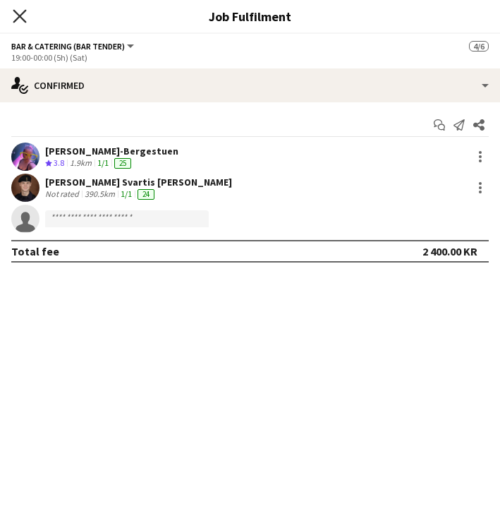
click at [18, 18] on icon at bounding box center [19, 15] width 13 height 13
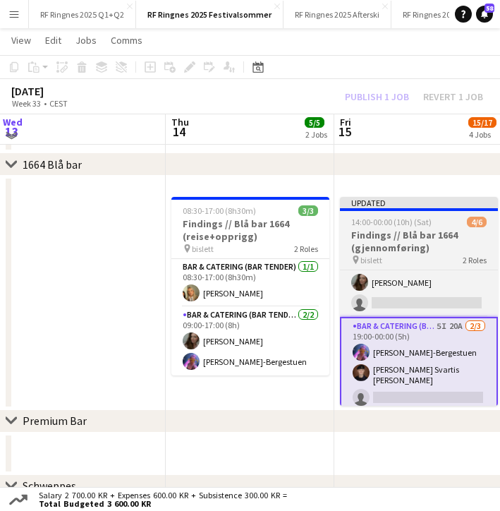
scroll to position [929, 0]
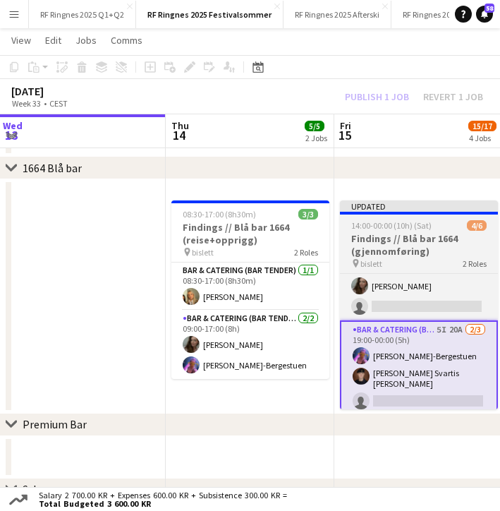
click at [389, 240] on h3 "Findings // Blå bar 1664 (gjennomføring)" at bounding box center [419, 244] width 158 height 25
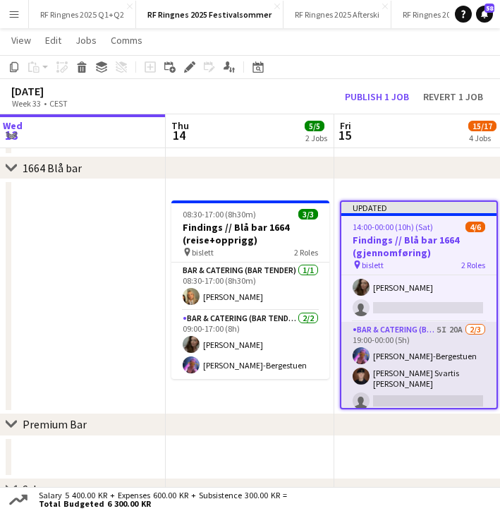
click at [389, 348] on app-card-role "Bar & Catering (Bar Tender) 5I 20A [DATE] 19:00-00:00 (5h) [PERSON_NAME]-Berges…" at bounding box center [419, 368] width 155 height 93
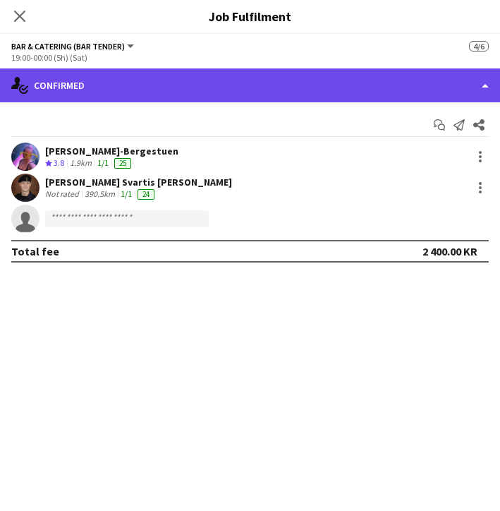
click at [104, 74] on div "single-neutral-actions-check-2 Confirmed" at bounding box center [250, 85] width 500 height 34
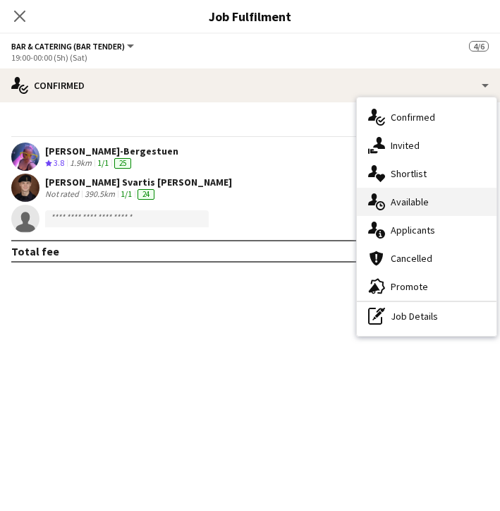
click at [421, 200] on div "single-neutral-actions-upload Available" at bounding box center [427, 202] width 140 height 28
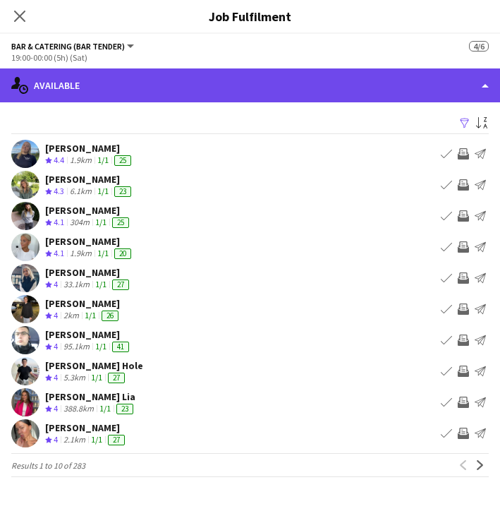
click at [74, 80] on div "single-neutral-actions-upload Available" at bounding box center [250, 85] width 500 height 34
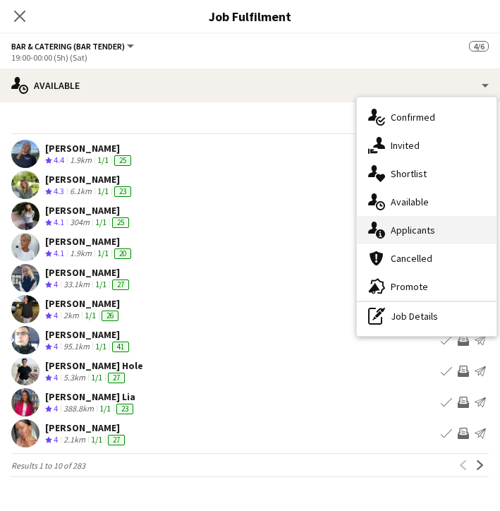
click at [438, 230] on div "single-neutral-actions-information Applicants" at bounding box center [427, 230] width 140 height 28
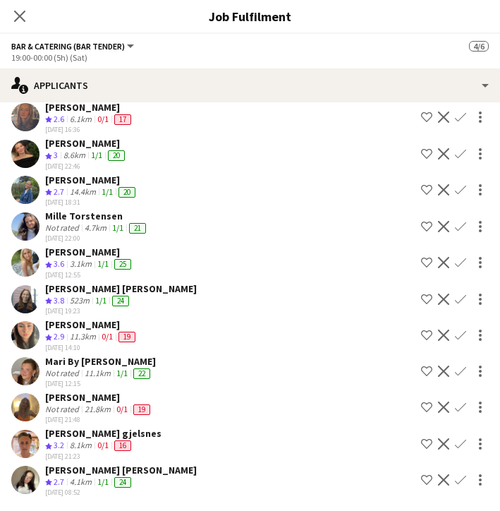
scroll to position [359, 0]
click at [20, 18] on icon "Close pop-in" at bounding box center [19, 15] width 13 height 13
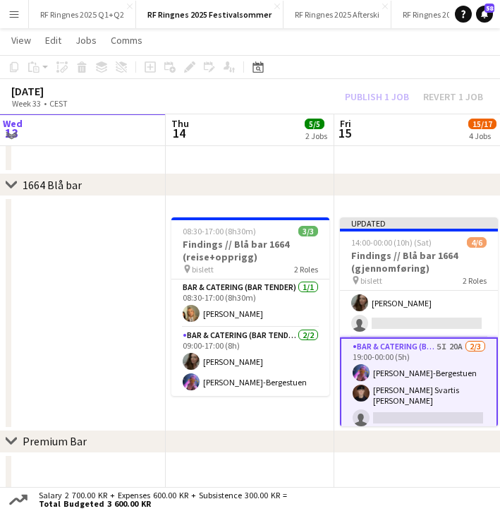
scroll to position [908, 0]
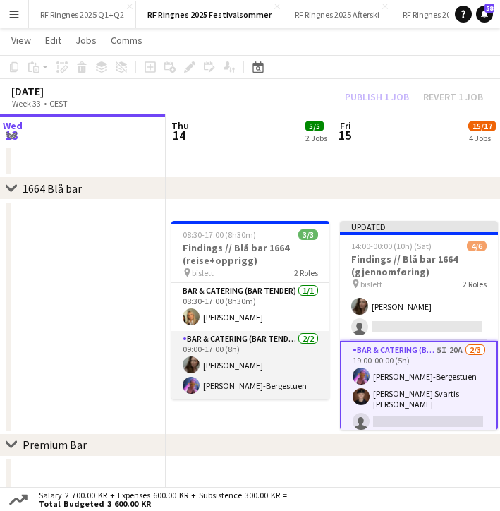
click at [252, 366] on app-card-role "Bar & Catering (Bar Tender) [DATE] 09:00-17:00 (8h) [PERSON_NAME]" at bounding box center [250, 365] width 158 height 68
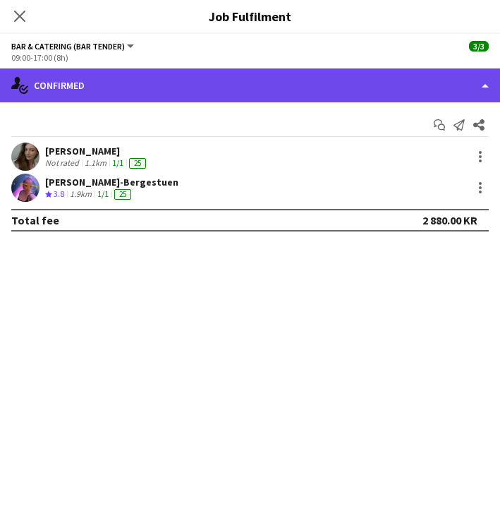
click at [87, 83] on div "single-neutral-actions-check-2 Confirmed" at bounding box center [250, 85] width 500 height 34
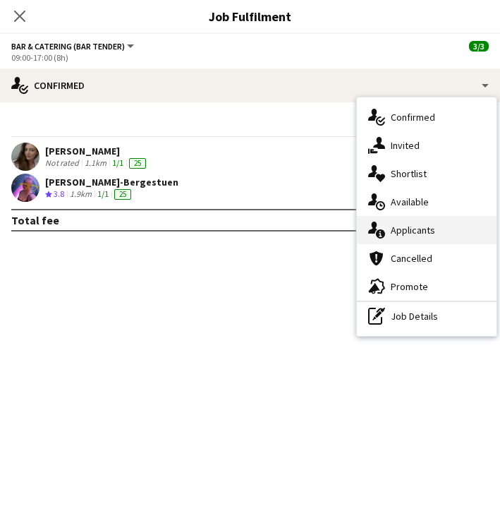
click at [423, 223] on div "single-neutral-actions-information Applicants" at bounding box center [427, 230] width 140 height 28
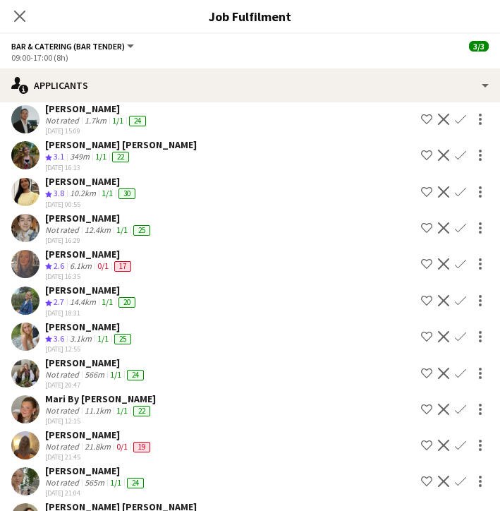
scroll to position [176, 0]
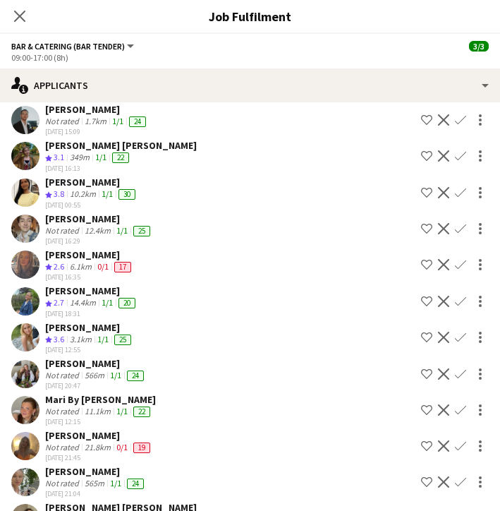
click at [461, 336] on app-icon "Confirm" at bounding box center [460, 337] width 11 height 11
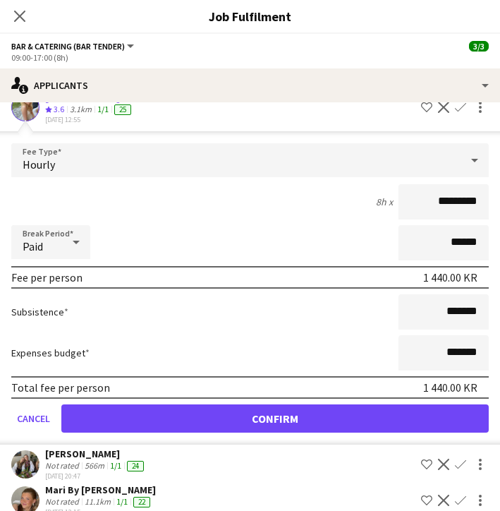
scroll to position [406, 0]
click at [357, 421] on button "Confirm" at bounding box center [275, 418] width 428 height 28
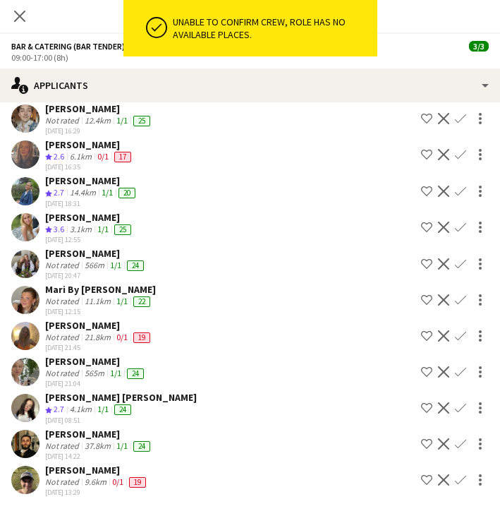
scroll to position [286, 0]
click at [22, 21] on icon "Close pop-in" at bounding box center [19, 15] width 13 height 13
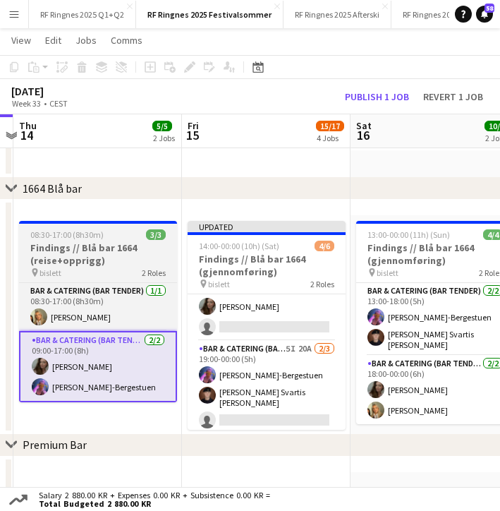
scroll to position [0, 488]
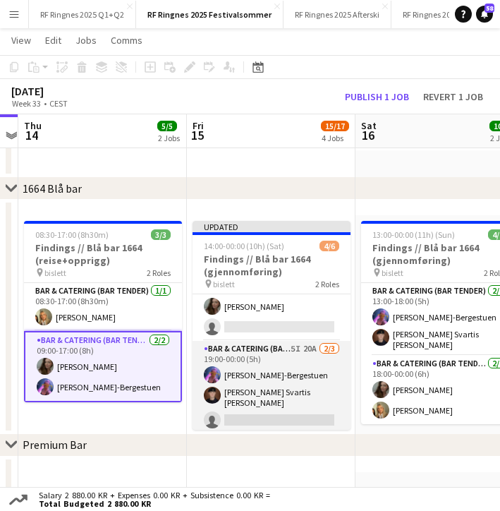
click at [291, 395] on app-card-role "Bar & Catering (Bar Tender) 5I 20A [DATE] 19:00-00:00 (5h) [PERSON_NAME]-Berges…" at bounding box center [272, 387] width 158 height 93
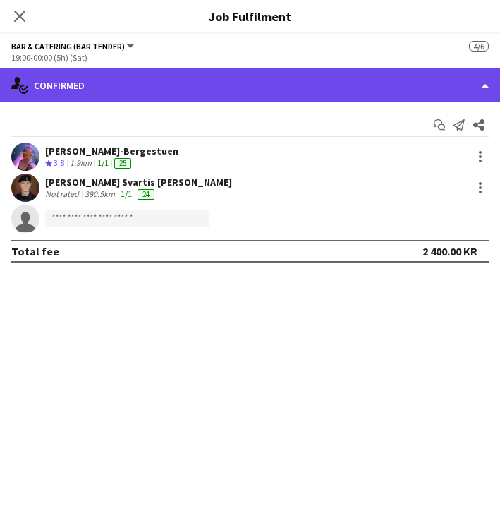
click at [193, 83] on div "single-neutral-actions-check-2 Confirmed" at bounding box center [250, 85] width 500 height 34
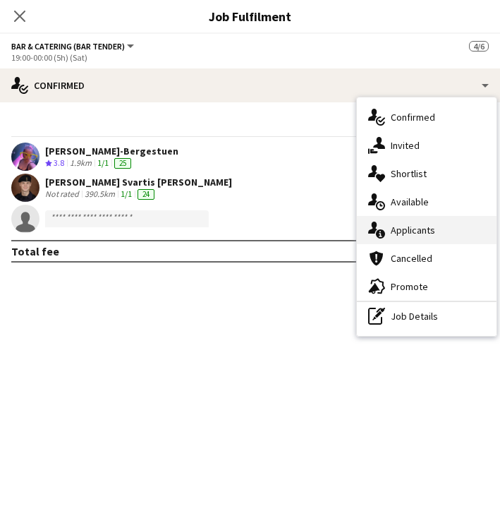
click at [431, 227] on div "single-neutral-actions-information Applicants" at bounding box center [427, 230] width 140 height 28
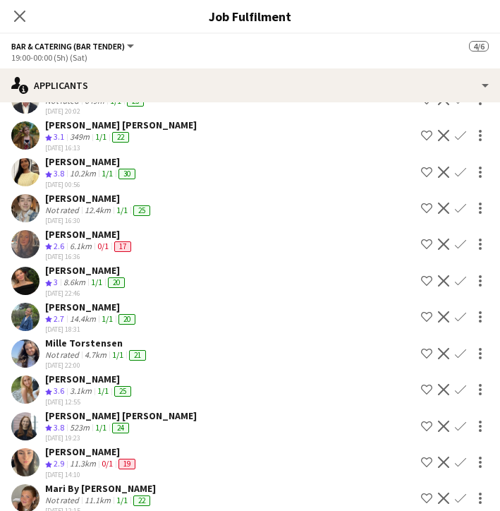
scroll to position [261, 0]
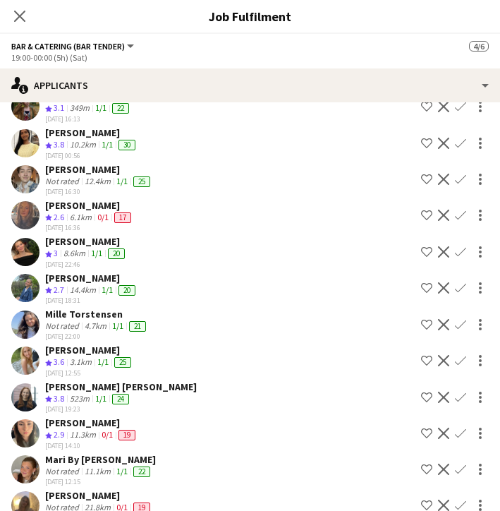
click at [464, 360] on app-icon "Confirm" at bounding box center [460, 360] width 11 height 11
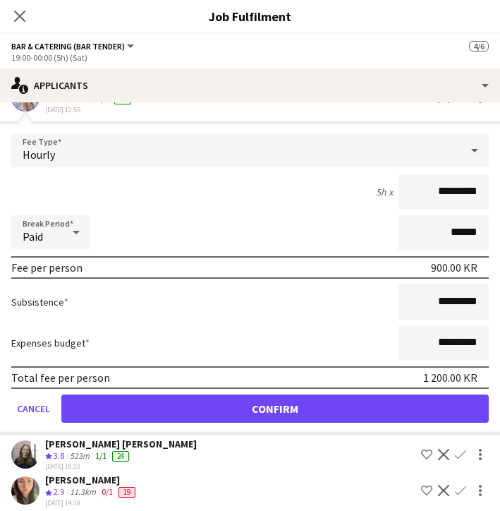
click at [349, 414] on button "Confirm" at bounding box center [275, 408] width 428 height 28
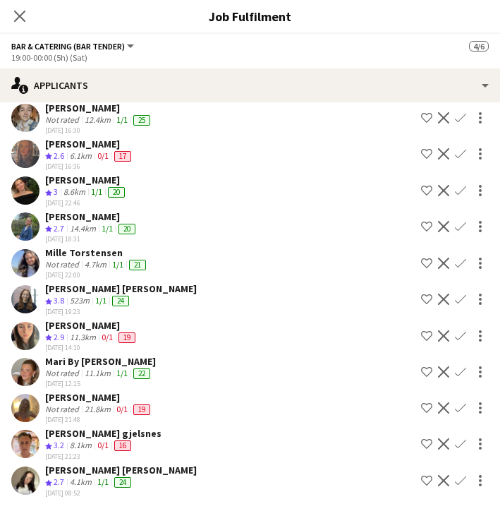
scroll to position [322, 0]
click at [21, 19] on icon "Close pop-in" at bounding box center [19, 15] width 13 height 13
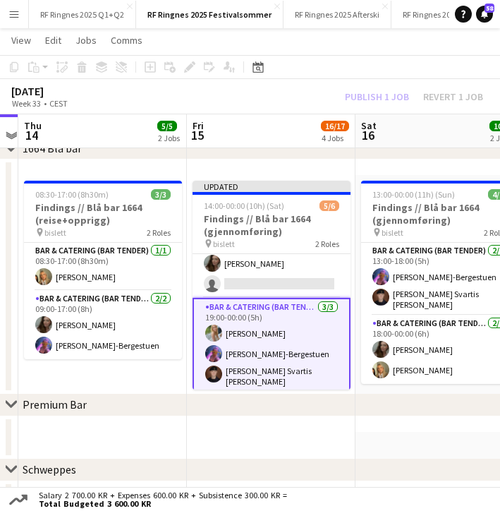
scroll to position [0, 540]
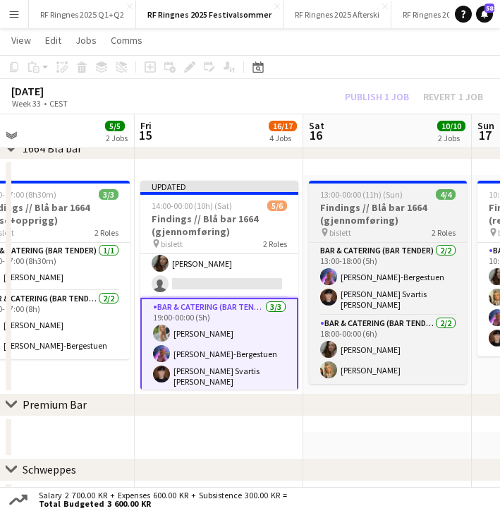
click at [362, 219] on h3 "Findings // Blå bar 1664 (gjennomføring)" at bounding box center [388, 213] width 158 height 25
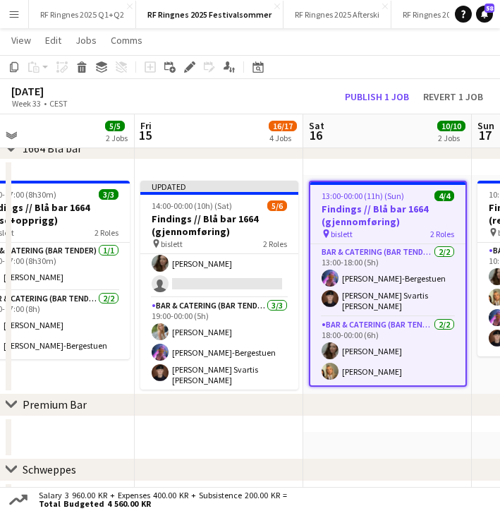
scroll to position [42, 0]
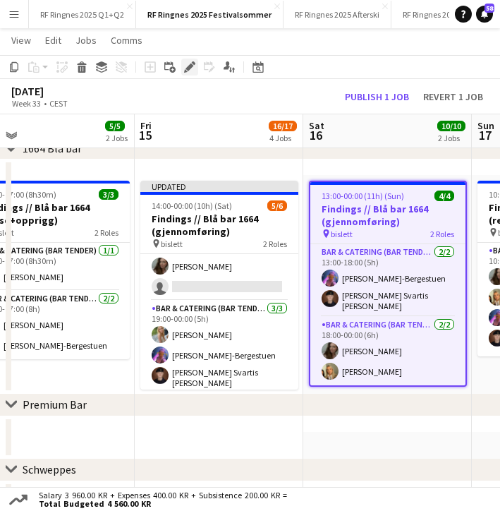
click at [188, 64] on icon "Edit" at bounding box center [189, 66] width 11 height 11
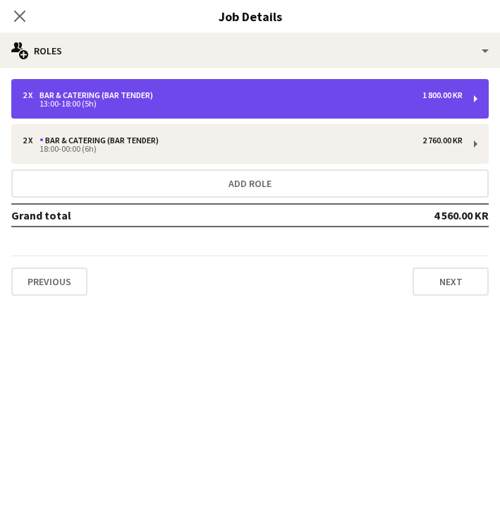
click at [253, 101] on div "13:00-18:00 (5h)" at bounding box center [243, 103] width 440 height 7
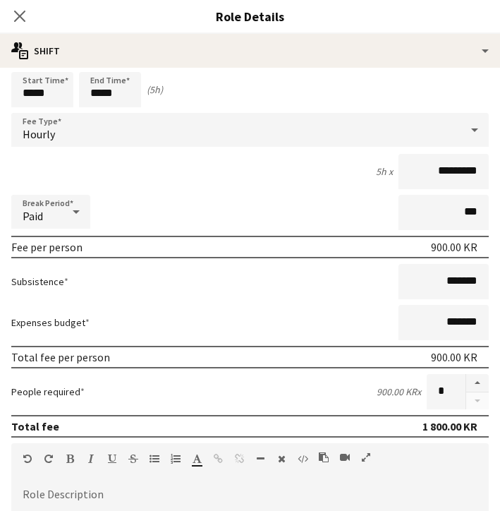
scroll to position [50, 0]
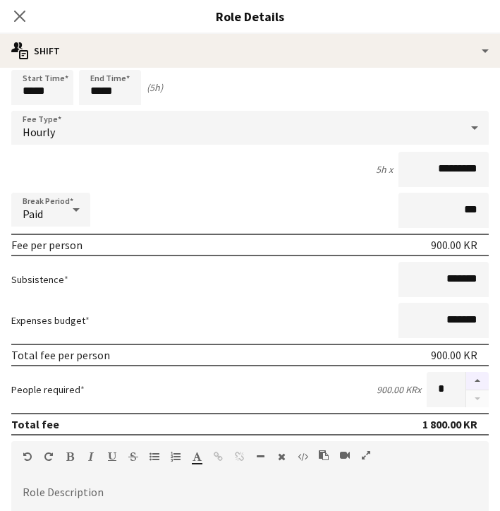
click at [473, 378] on button "button" at bounding box center [477, 381] width 23 height 18
type input "*"
click at [23, 22] on icon "Close pop-in" at bounding box center [19, 15] width 13 height 13
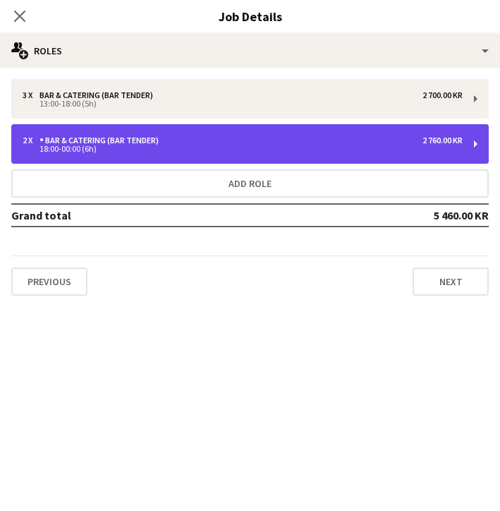
click at [123, 137] on div "Bar & Catering (Bar Tender)" at bounding box center [102, 140] width 125 height 10
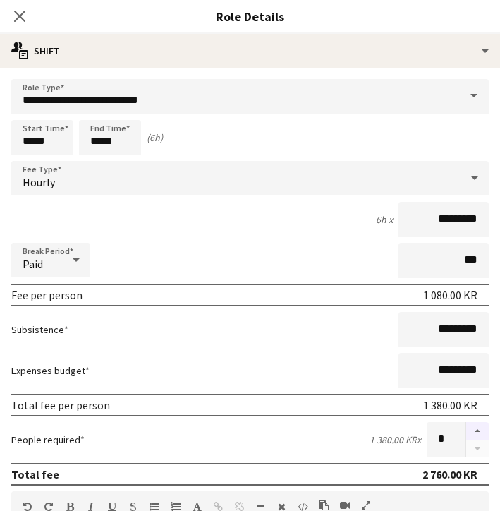
click at [478, 430] on button "button" at bounding box center [477, 431] width 23 height 18
type input "*"
click at [18, 18] on icon at bounding box center [19, 15] width 13 height 13
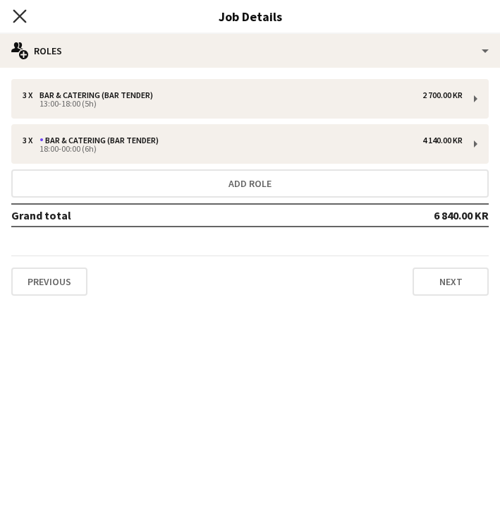
click at [16, 20] on icon at bounding box center [19, 15] width 13 height 13
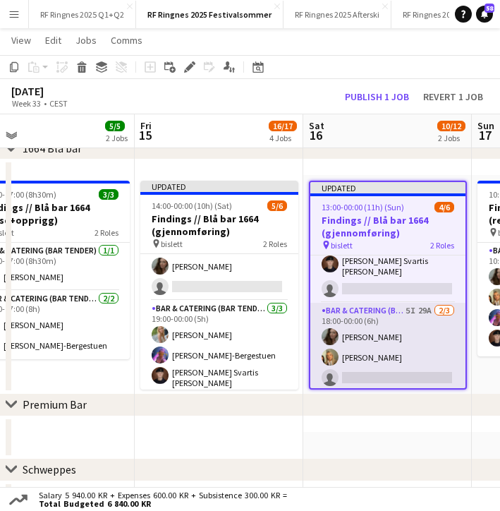
scroll to position [45, 0]
click at [387, 349] on app-card-role "Bar & Catering (Bar Tender) 5I 29A [DATE] 18:00-00:00 (6h) [PERSON_NAME] Tuva B…" at bounding box center [387, 347] width 155 height 89
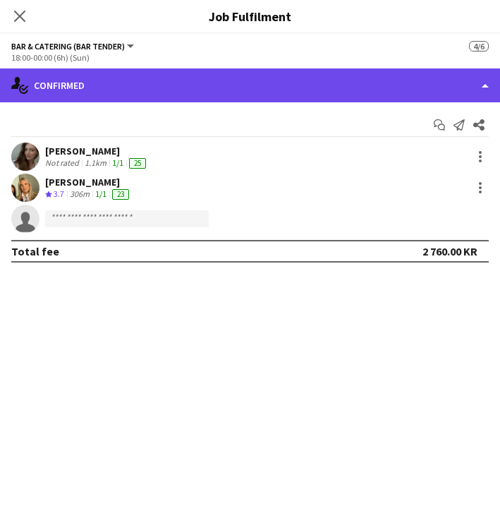
click at [147, 88] on div "single-neutral-actions-check-2 Confirmed" at bounding box center [250, 85] width 500 height 34
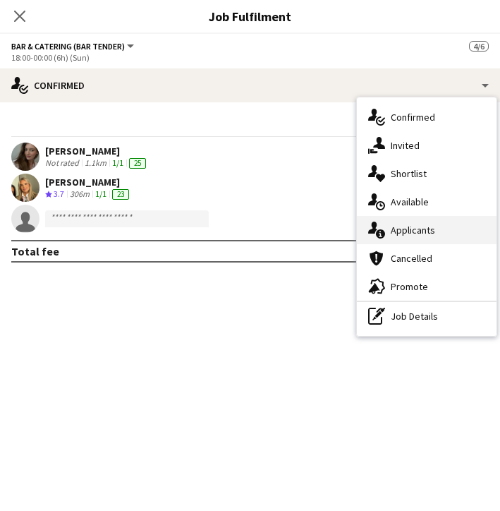
click at [411, 230] on div "single-neutral-actions-information Applicants" at bounding box center [427, 230] width 140 height 28
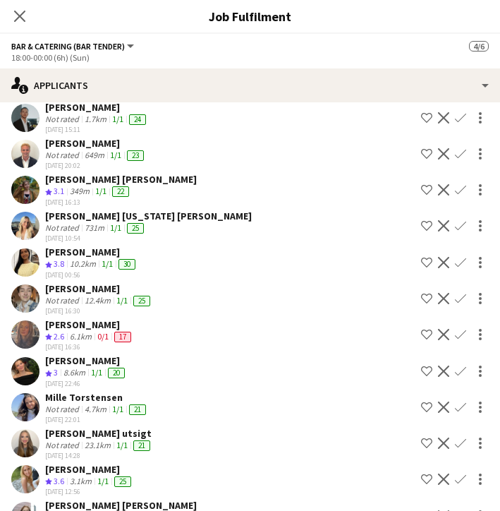
scroll to position [179, 0]
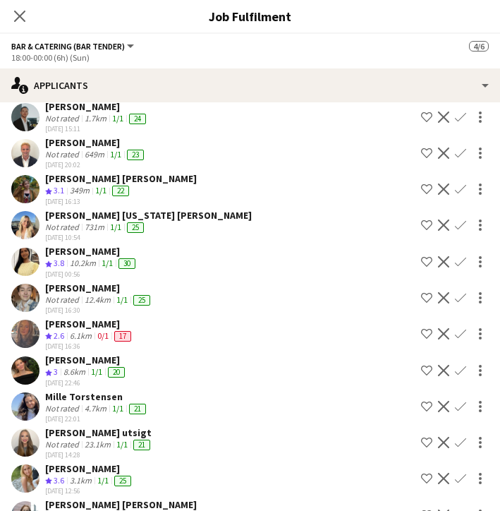
click at [32, 222] on app-user-avatar at bounding box center [25, 225] width 28 height 28
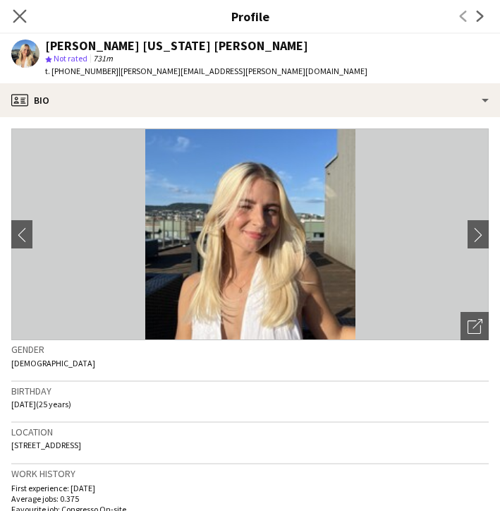
click at [22, 23] on app-icon "Close pop-in" at bounding box center [20, 16] width 20 height 20
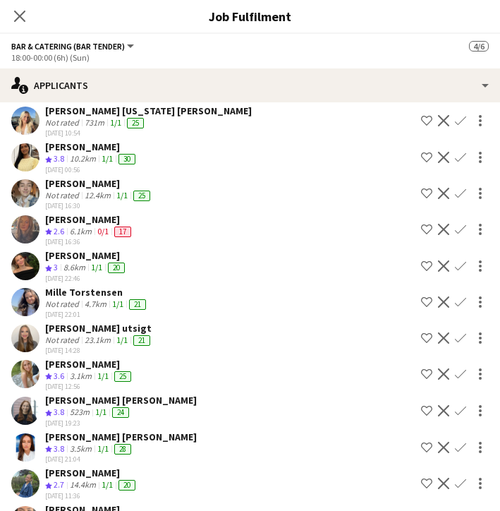
scroll to position [365, 0]
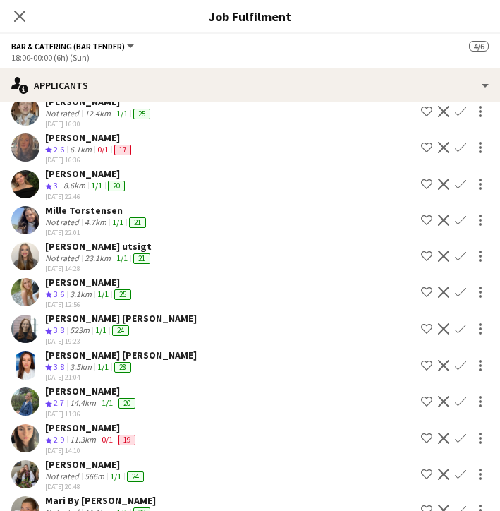
click at [461, 293] on app-icon "Confirm" at bounding box center [460, 291] width 11 height 11
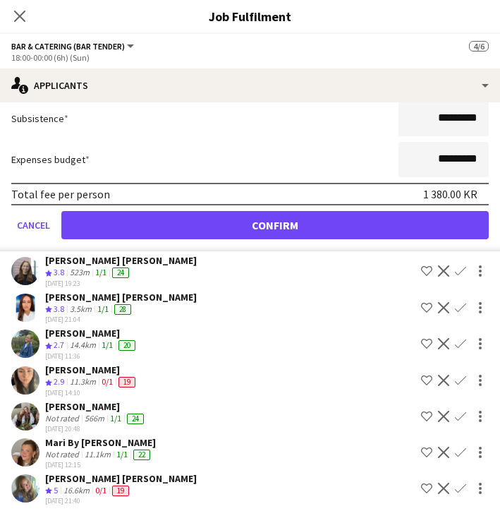
scroll to position [738, 0]
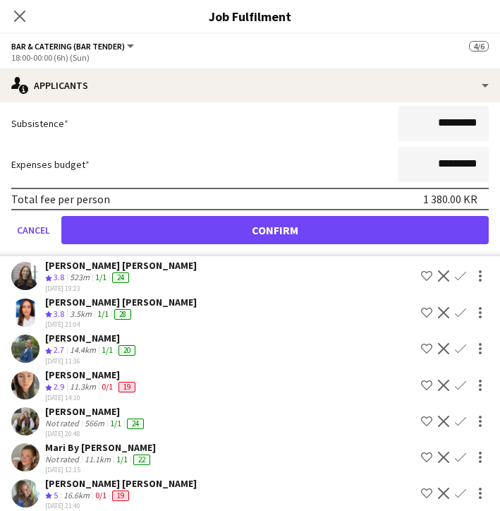
click at [336, 229] on button "Confirm" at bounding box center [275, 230] width 428 height 28
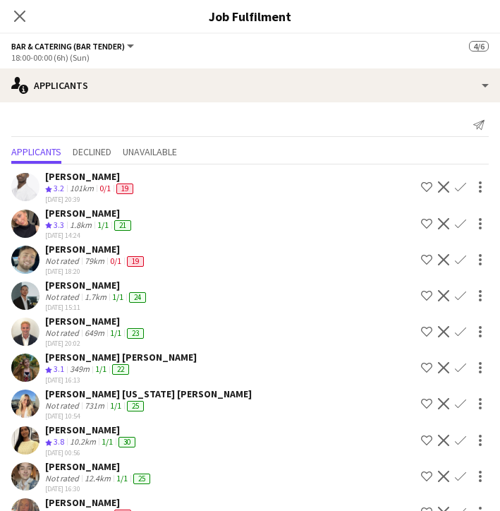
scroll to position [262, 0]
click at [20, 20] on icon "Close pop-in" at bounding box center [19, 15] width 13 height 13
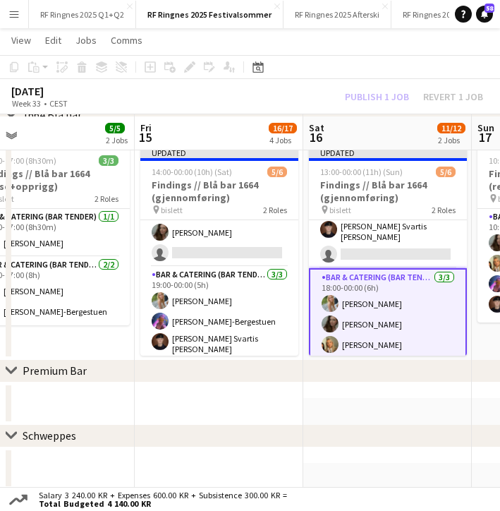
scroll to position [982, 0]
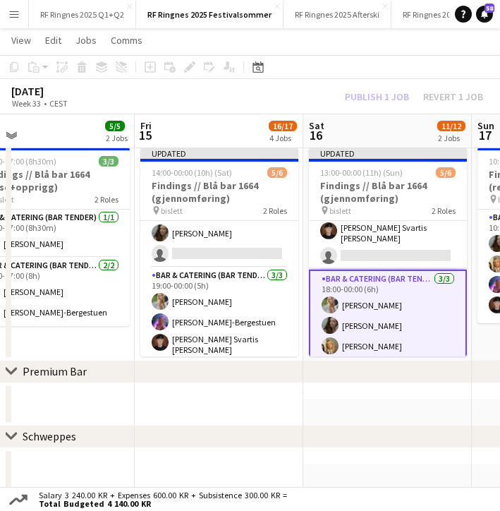
click at [367, 297] on app-card-role "Bar & Catering (Bar Tender) [DATE] 18:00-00:00 (6h) [PERSON_NAME] [PERSON_NAME]…" at bounding box center [388, 316] width 158 height 92
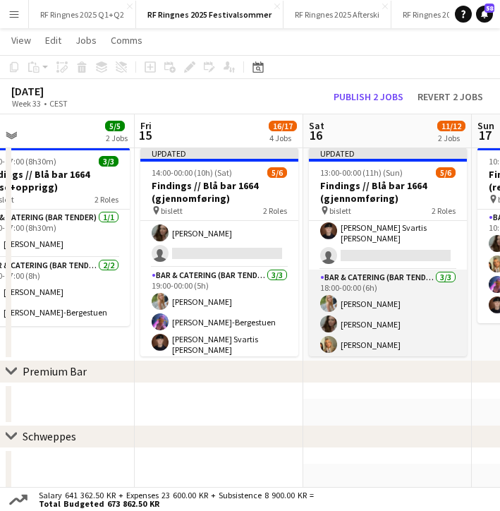
scroll to position [42, 0]
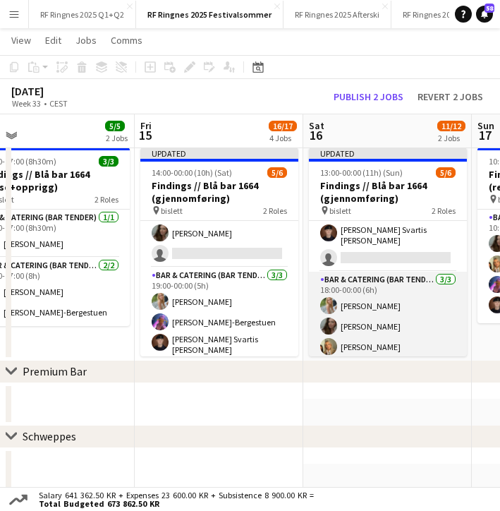
click at [365, 297] on app-card-role "Bar & Catering (Bar Tender) [DATE] 18:00-00:00 (6h) [PERSON_NAME] [PERSON_NAME]…" at bounding box center [388, 316] width 158 height 89
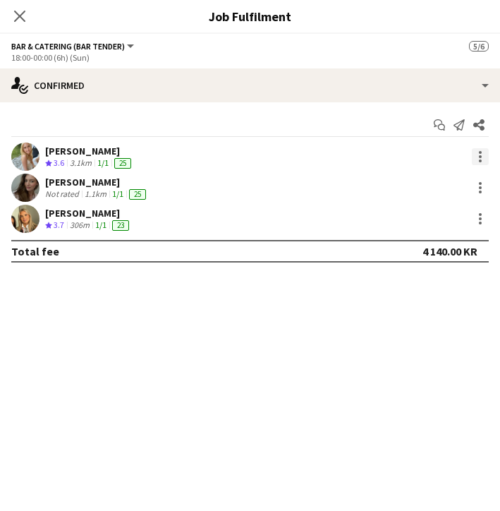
click at [481, 153] on div at bounding box center [480, 152] width 3 height 3
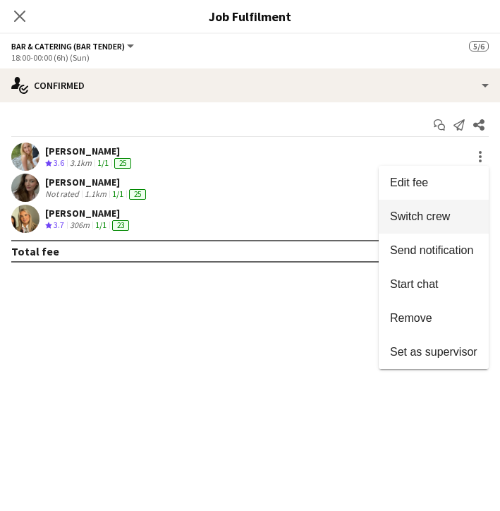
click at [441, 219] on span "Switch crew" at bounding box center [420, 216] width 60 height 12
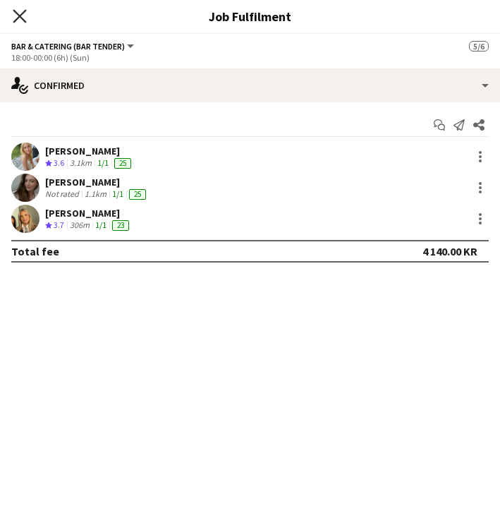
click at [20, 22] on icon "Close pop-in" at bounding box center [19, 15] width 13 height 13
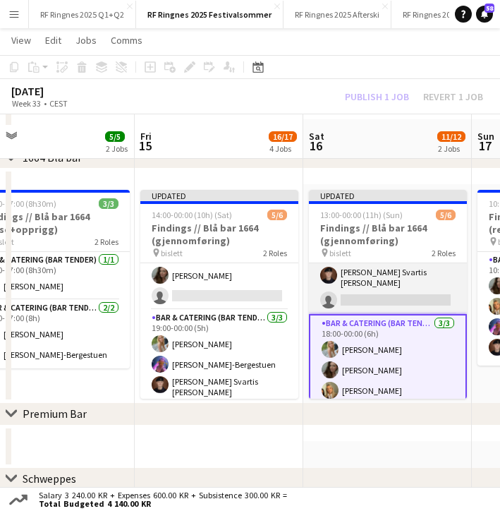
click at [349, 281] on app-card-role "Bar & Catering (Bar Tender) [DATE] 13:00-18:00 (5h) [PERSON_NAME] [PERSON_NAME]…" at bounding box center [388, 267] width 158 height 93
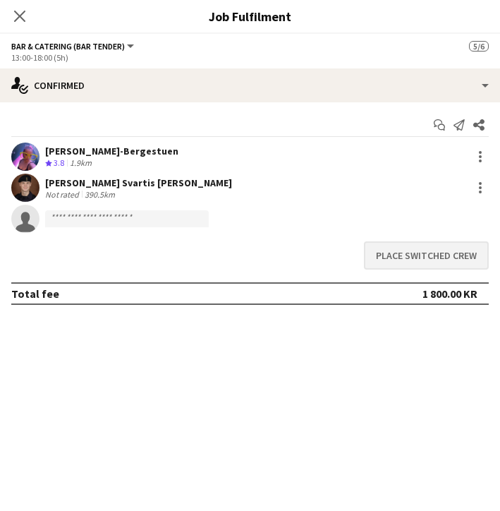
click at [399, 258] on button "Place switched crew" at bounding box center [426, 255] width 125 height 28
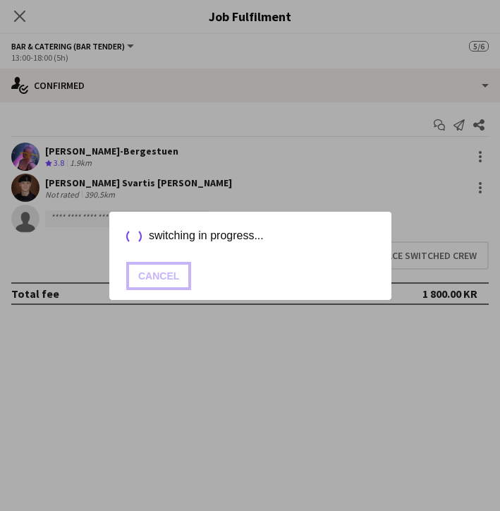
scroll to position [982, 0]
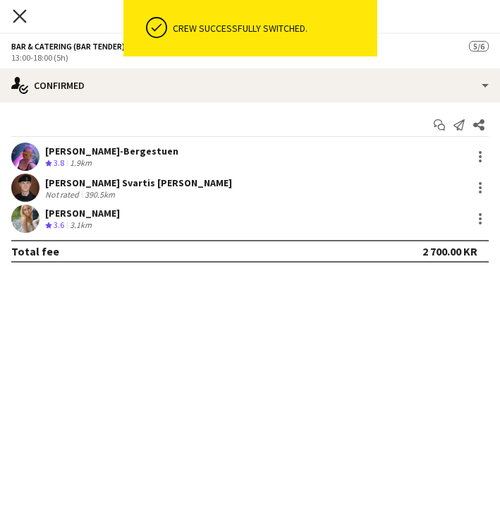
click at [23, 21] on icon "Close pop-in" at bounding box center [19, 15] width 13 height 13
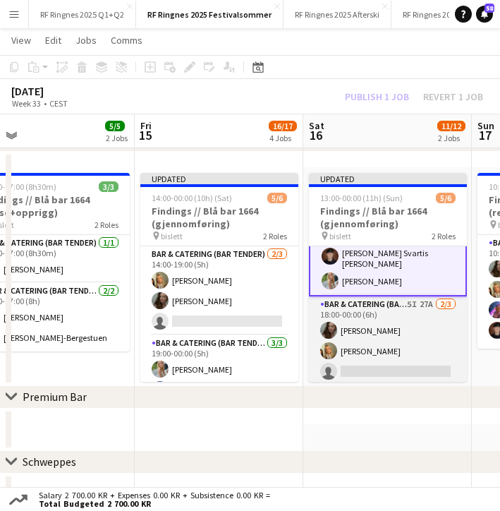
scroll to position [45, 0]
click at [369, 364] on app-card-role "Bar & Catering (Bar Tender) 5I 27A [DATE] 18:00-00:00 (6h) [PERSON_NAME] Tuva B…" at bounding box center [388, 341] width 158 height 89
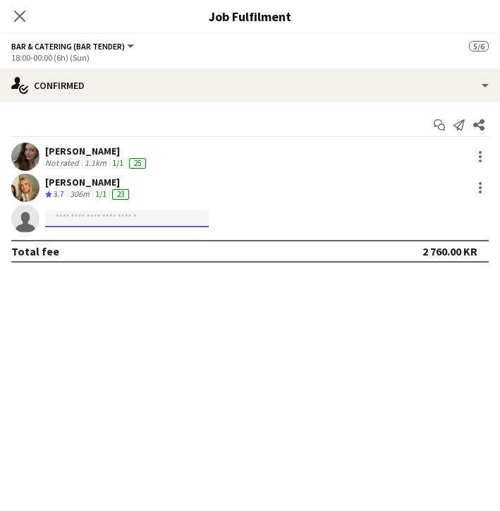
click at [133, 219] on input at bounding box center [127, 218] width 164 height 17
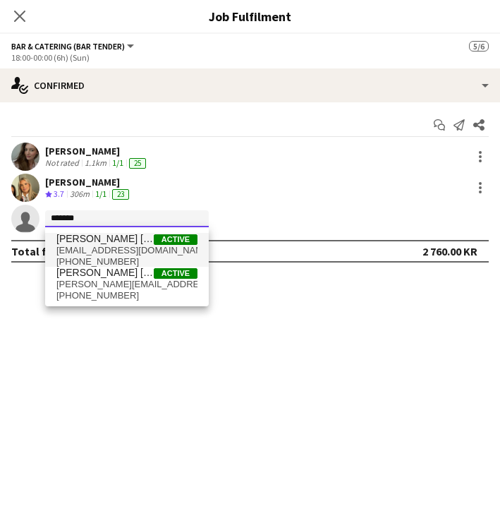
type input "*******"
click at [121, 240] on span "[PERSON_NAME] [PERSON_NAME]" at bounding box center [104, 239] width 97 height 12
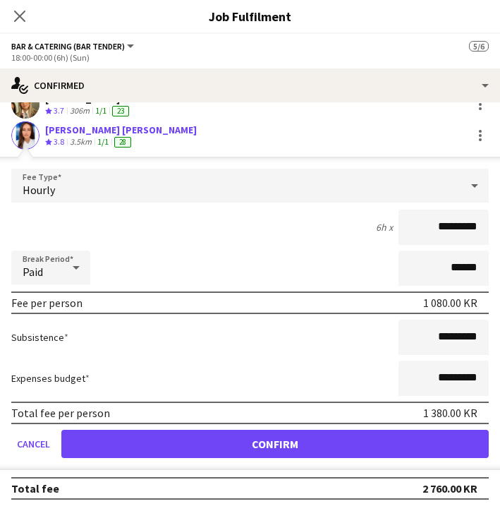
scroll to position [83, 0]
click at [246, 437] on button "Confirm" at bounding box center [275, 444] width 428 height 28
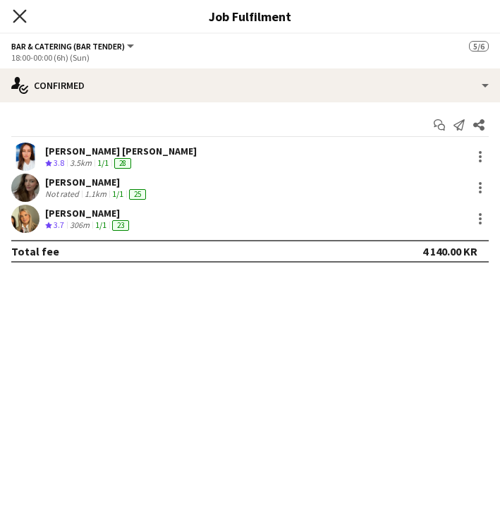
click at [18, 21] on icon "Close pop-in" at bounding box center [19, 15] width 13 height 13
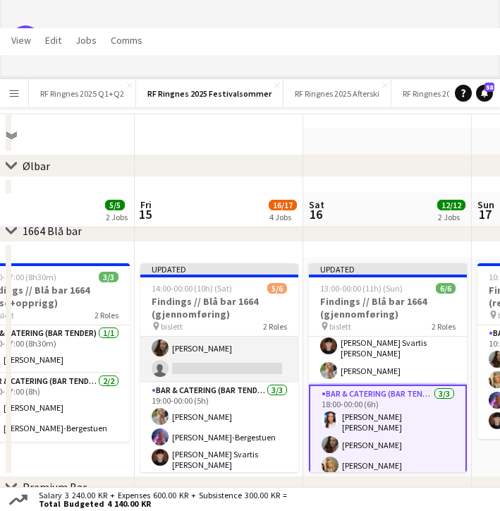
scroll to position [42, 0]
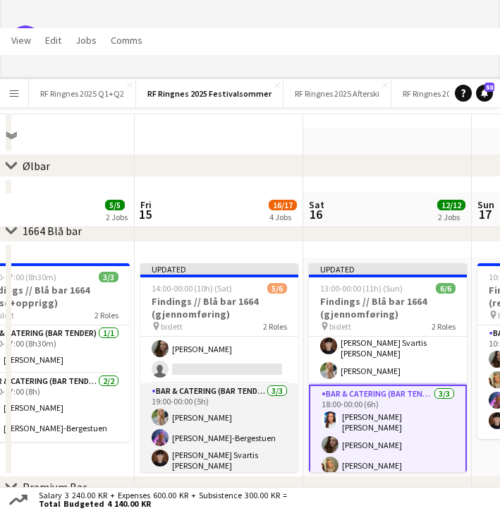
click at [206, 412] on app-card-role "Bar & Catering (Bar Tender) [DATE] 19:00-00:00 (5h) [PERSON_NAME] [PERSON_NAME]…" at bounding box center [219, 429] width 158 height 93
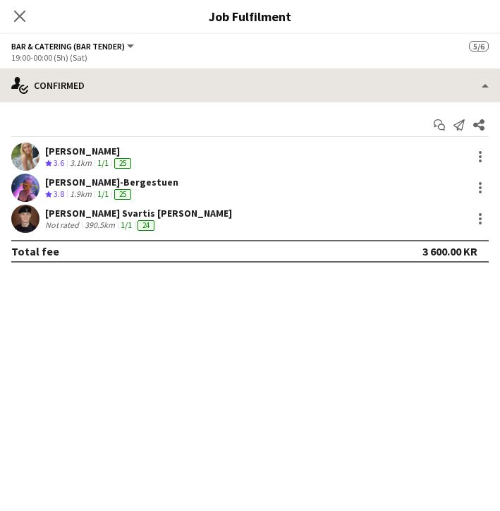
scroll to position [573, 0]
click at [251, 315] on mat-expansion-panel "check Confirmed Start chat Send notification Share [PERSON_NAME] Crew rating 3.…" at bounding box center [250, 306] width 500 height 409
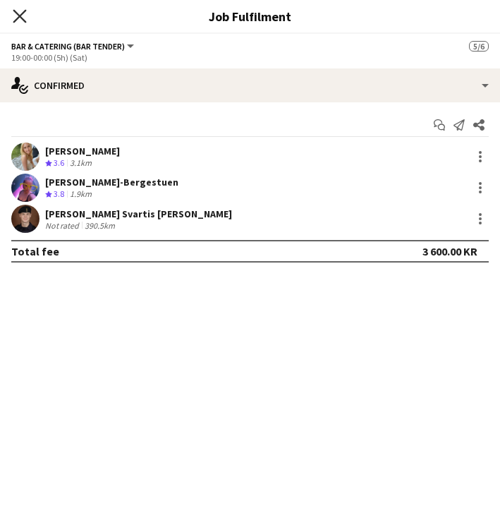
click at [19, 18] on icon at bounding box center [19, 15] width 13 height 13
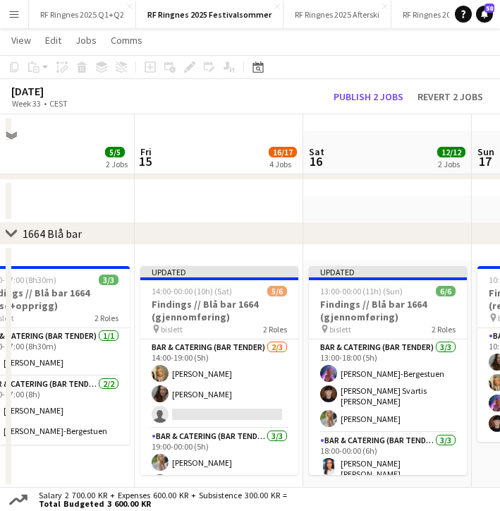
scroll to position [899, 0]
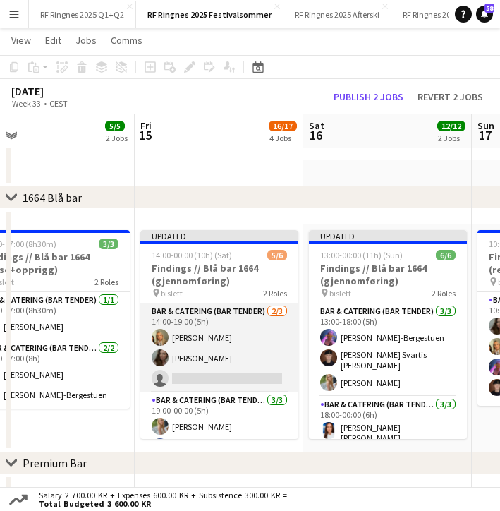
click at [203, 382] on app-card-role "Bar & Catering (Bar Tender) [DATE] 14:00-19:00 (5h) [PERSON_NAME] [PERSON_NAME]…" at bounding box center [219, 347] width 158 height 89
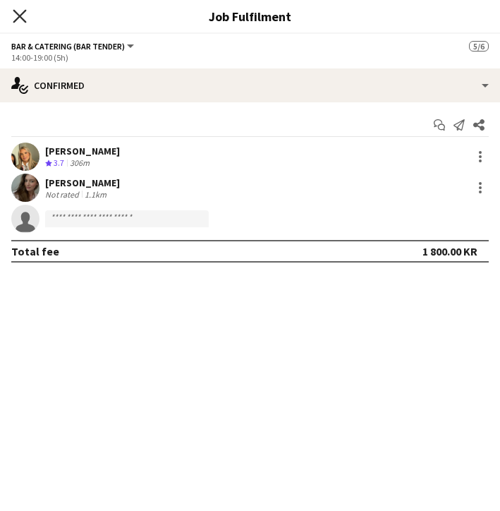
click at [21, 15] on icon at bounding box center [19, 15] width 13 height 13
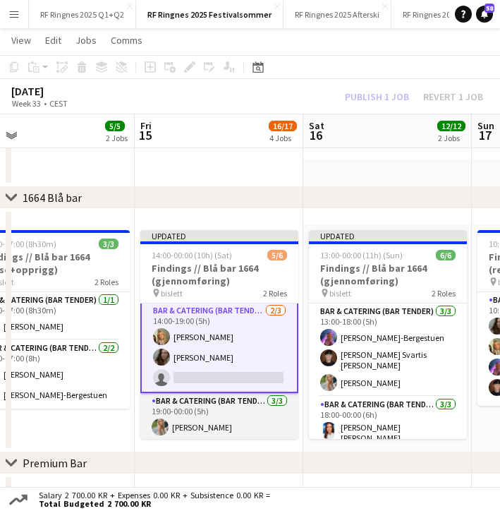
scroll to position [1, 0]
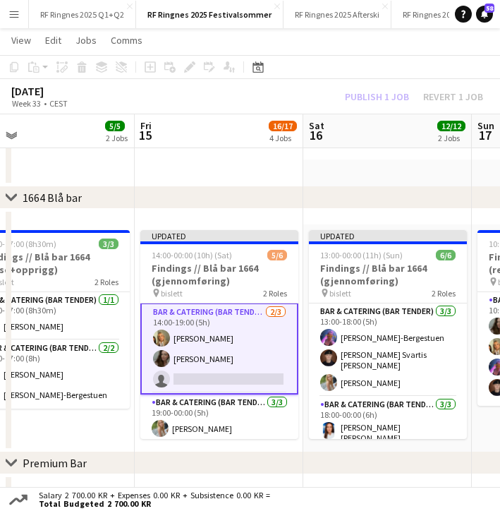
click at [203, 358] on app-card-role "Bar & Catering (Bar Tender) [DATE] 14:00-19:00 (5h) [PERSON_NAME] [PERSON_NAME]…" at bounding box center [219, 349] width 158 height 92
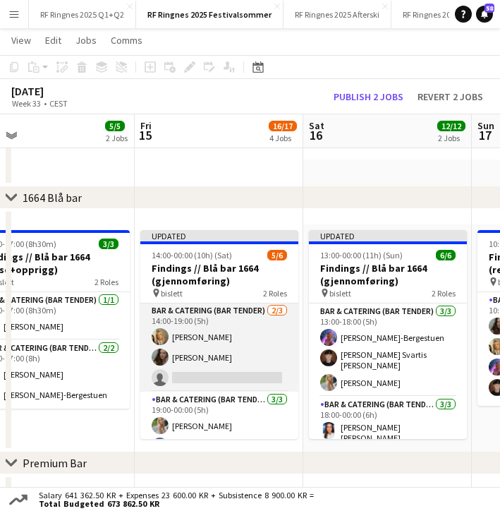
click at [203, 358] on app-card-role "Bar & Catering (Bar Tender) [DATE] 14:00-19:00 (5h) [PERSON_NAME] [PERSON_NAME]…" at bounding box center [219, 347] width 158 height 89
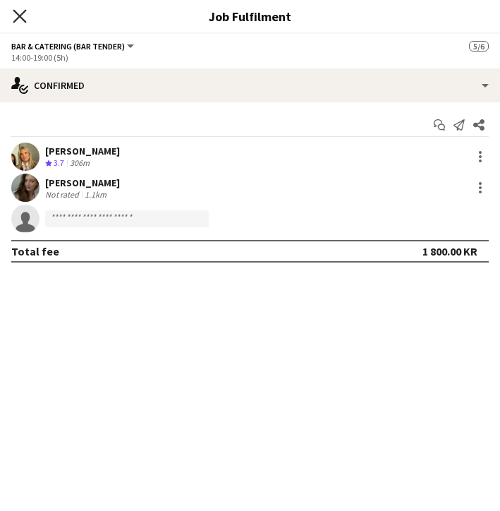
click at [23, 18] on icon "Close pop-in" at bounding box center [19, 15] width 13 height 13
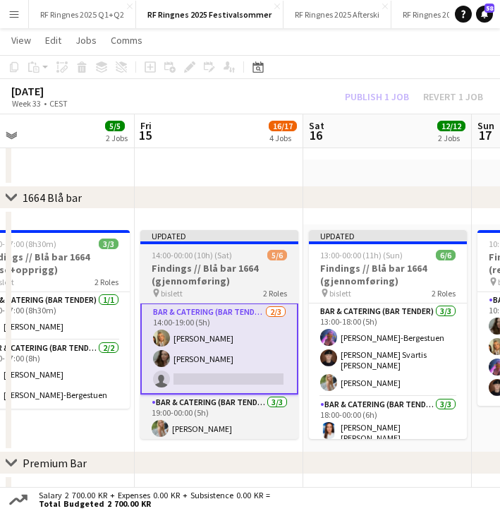
click at [201, 273] on h3 "Findings // Blå bar 1664 (gjennomføring)" at bounding box center [219, 274] width 158 height 25
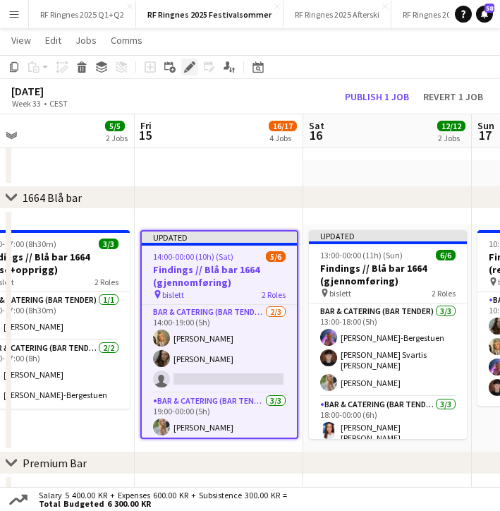
click at [193, 61] on icon "Edit" at bounding box center [189, 66] width 11 height 11
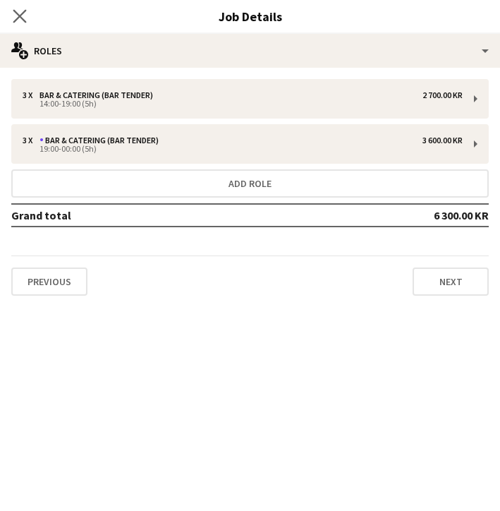
click at [20, 8] on app-icon "Close pop-in" at bounding box center [20, 16] width 20 height 20
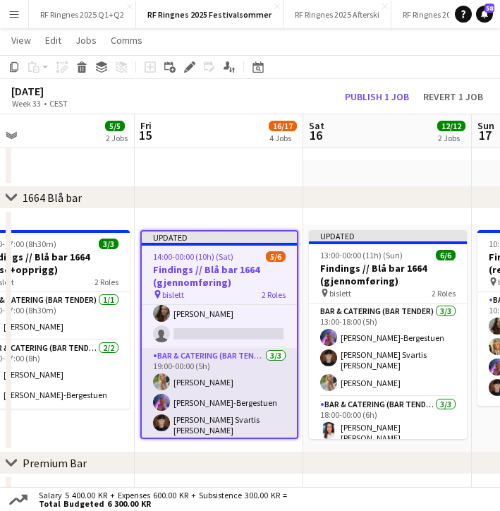
scroll to position [45, 0]
click at [203, 399] on app-card-role "Bar & Catering (Bar Tender) [DATE] 19:00-00:00 (5h) [PERSON_NAME] [PERSON_NAME]…" at bounding box center [219, 395] width 155 height 93
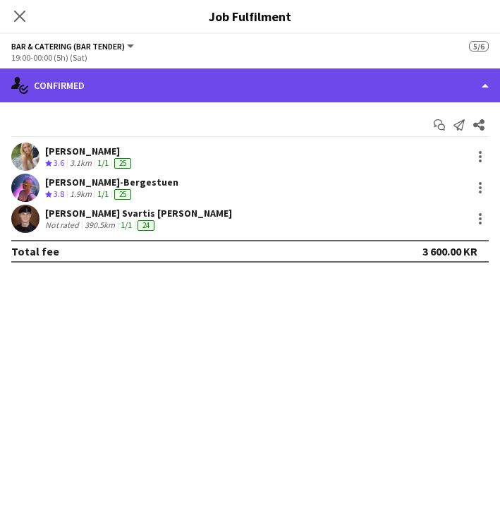
click at [131, 80] on div "single-neutral-actions-check-2 Confirmed" at bounding box center [250, 85] width 500 height 34
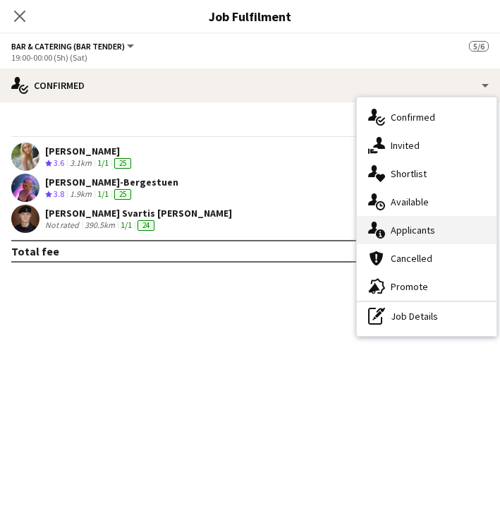
click at [386, 236] on div "single-neutral-actions-information Applicants" at bounding box center [427, 230] width 140 height 28
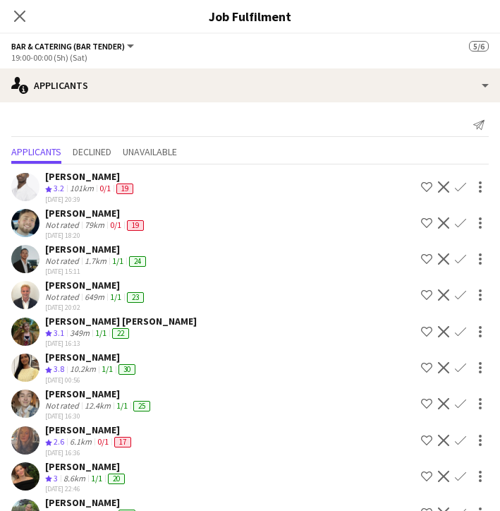
scroll to position [0, 0]
click at [21, 11] on icon "Close pop-in" at bounding box center [19, 15] width 13 height 13
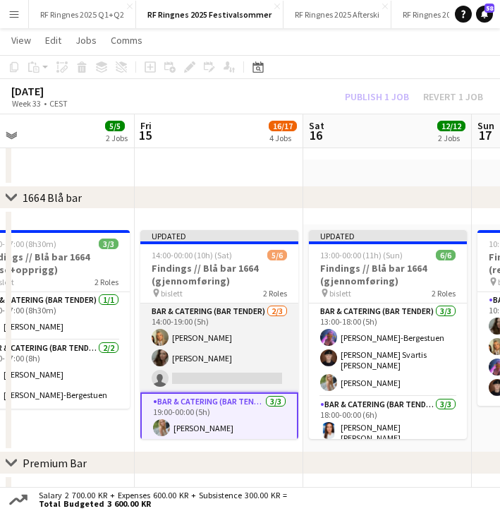
scroll to position [1, 0]
click at [207, 342] on app-card-role "Bar & Catering (Bar Tender) [DATE] 14:00-19:00 (5h) [PERSON_NAME] [PERSON_NAME]…" at bounding box center [219, 347] width 158 height 89
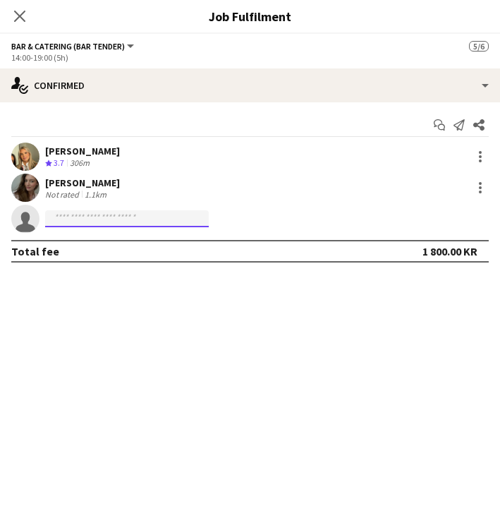
click at [137, 214] on input at bounding box center [127, 218] width 164 height 17
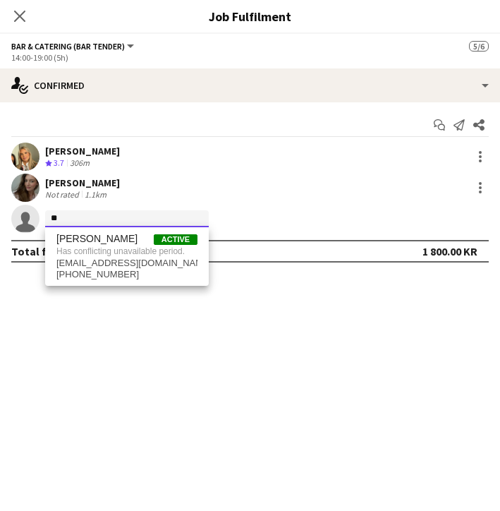
type input "*"
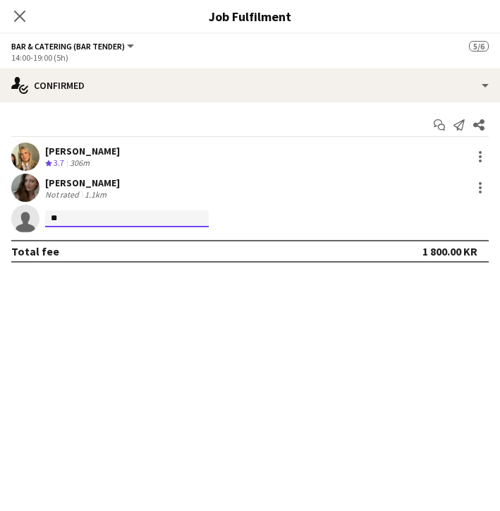
type input "*"
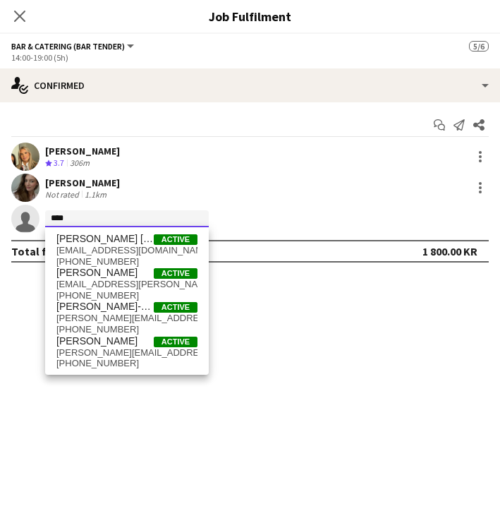
scroll to position [1269, 0]
type input "****"
click at [18, 14] on icon at bounding box center [19, 15] width 13 height 13
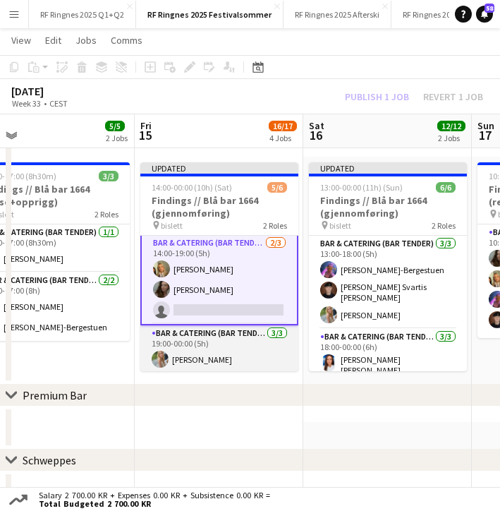
scroll to position [0, 0]
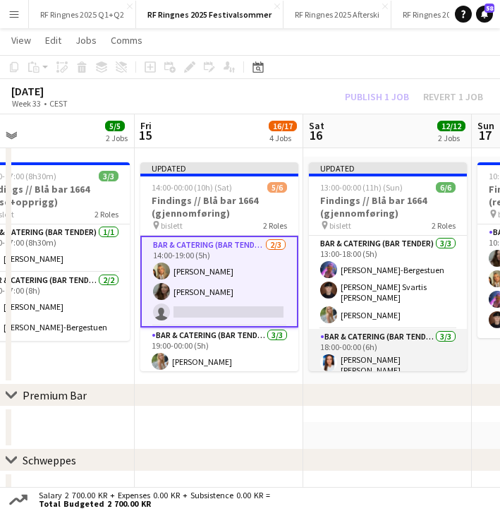
click at [406, 359] on app-card-role "Bar & Catering (Bar Tender) [DATE] 18:00-00:00 (6h) [PERSON_NAME] [PERSON_NAME]…" at bounding box center [388, 375] width 158 height 93
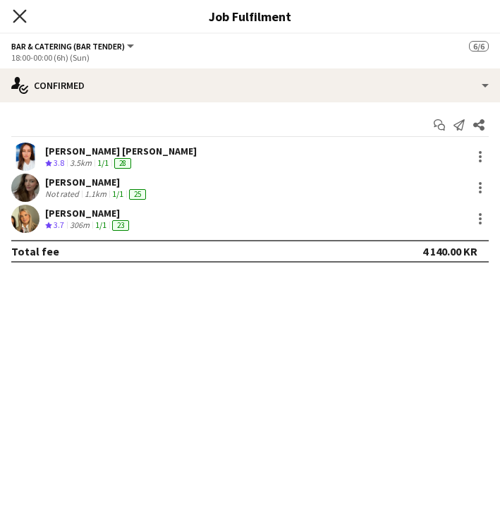
click at [22, 10] on icon "Close pop-in" at bounding box center [19, 15] width 13 height 13
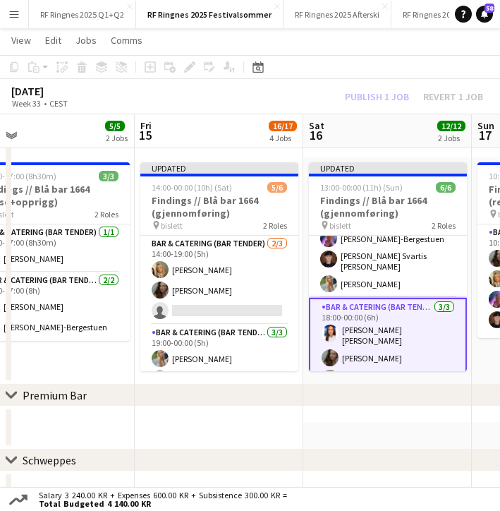
scroll to position [40, 0]
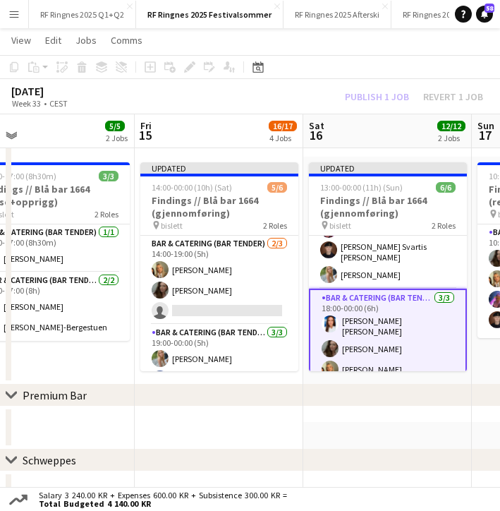
click at [376, 333] on app-card-role "Bar & Catering (Bar Tender) [DATE] 18:00-00:00 (6h) [PERSON_NAME] [PERSON_NAME]…" at bounding box center [388, 337] width 158 height 96
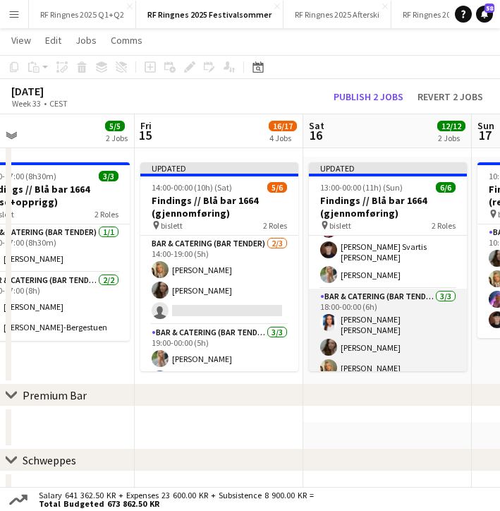
click at [368, 327] on app-card-role "Bar & Catering (Bar Tender) [DATE] 18:00-00:00 (6h) [PERSON_NAME] [PERSON_NAME]…" at bounding box center [388, 335] width 158 height 93
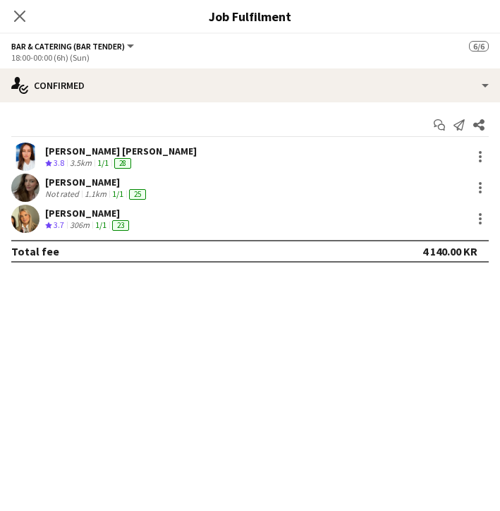
click at [28, 158] on app-user-avatar at bounding box center [25, 157] width 28 height 28
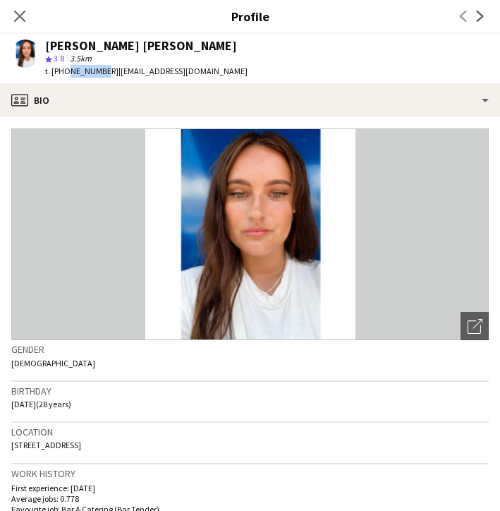
drag, startPoint x: 63, startPoint y: 72, endPoint x: 97, endPoint y: 67, distance: 34.9
click at [97, 67] on span "t. [PHONE_NUMBER]" at bounding box center [81, 71] width 73 height 11
copy span "94257026"
click at [18, 18] on icon at bounding box center [19, 15] width 13 height 13
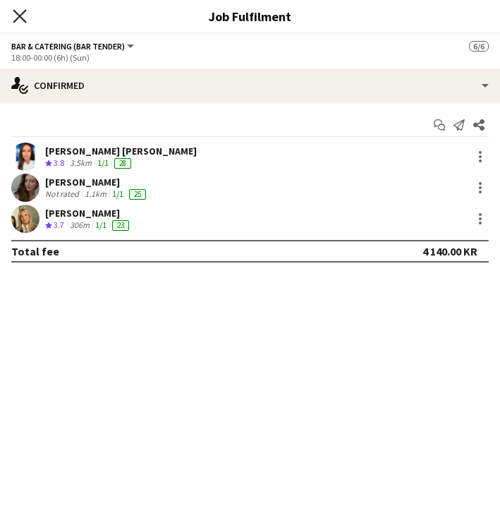
click at [16, 18] on icon "Close pop-in" at bounding box center [19, 15] width 13 height 13
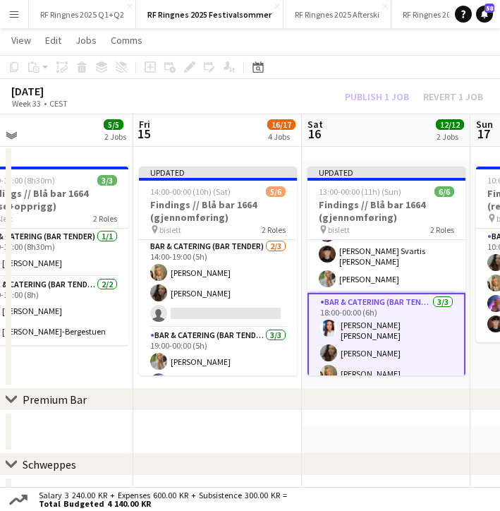
scroll to position [961, 0]
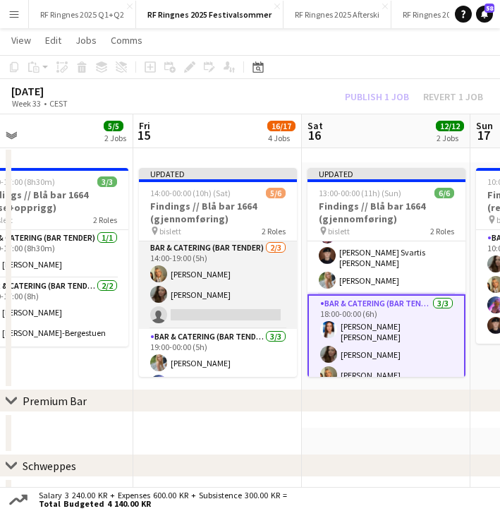
click at [220, 288] on app-card-role "Bar & Catering (Bar Tender) [DATE] 14:00-19:00 (5h) [PERSON_NAME] [PERSON_NAME]…" at bounding box center [218, 284] width 158 height 89
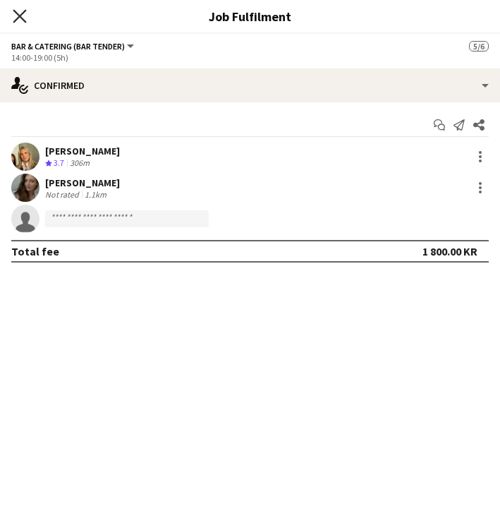
click at [18, 20] on icon "Close pop-in" at bounding box center [19, 15] width 13 height 13
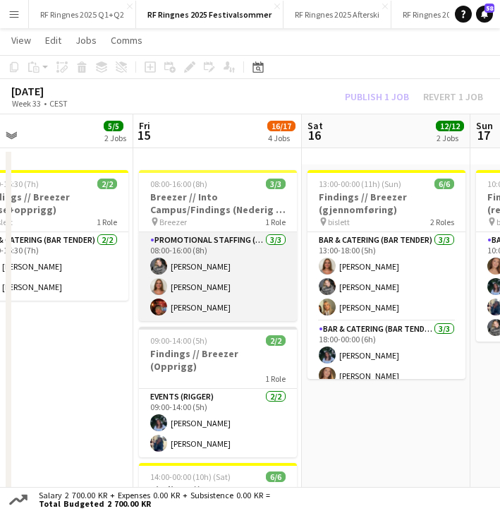
scroll to position [76, 0]
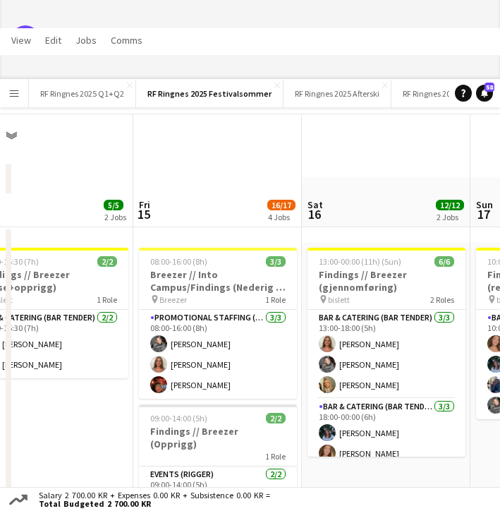
click at [247, 178] on app-date-cell at bounding box center [217, 198] width 169 height 42
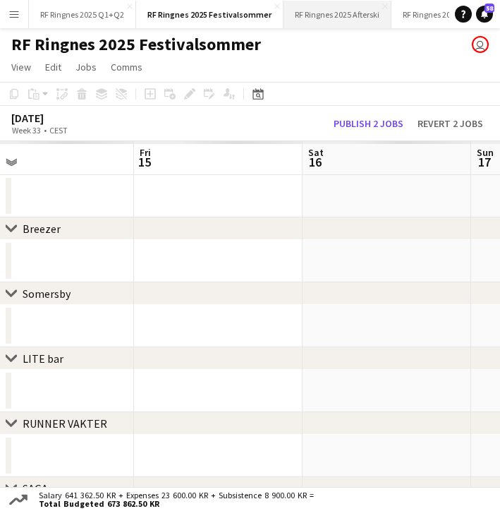
scroll to position [0, 0]
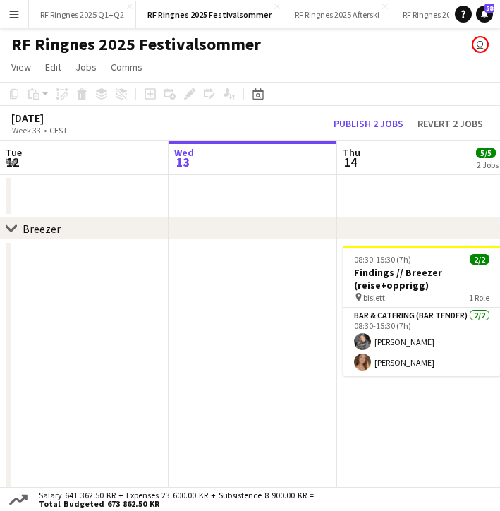
click at [392, 409] on app-date-cell "08:30-15:30 (7h) 2/2 Findings // Breezer (reise+opprigg) pin bislett 1 Role Bar…" at bounding box center [421, 509] width 169 height 538
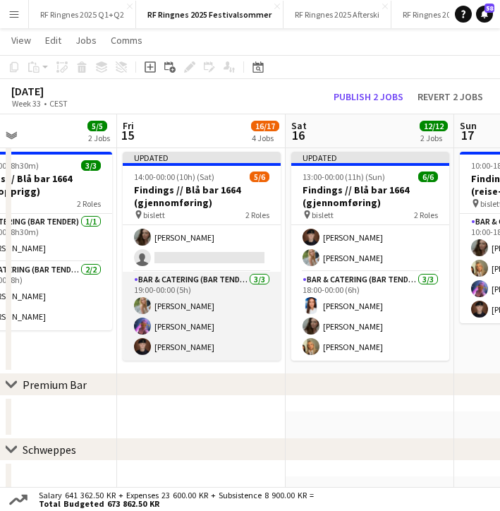
scroll to position [15, 0]
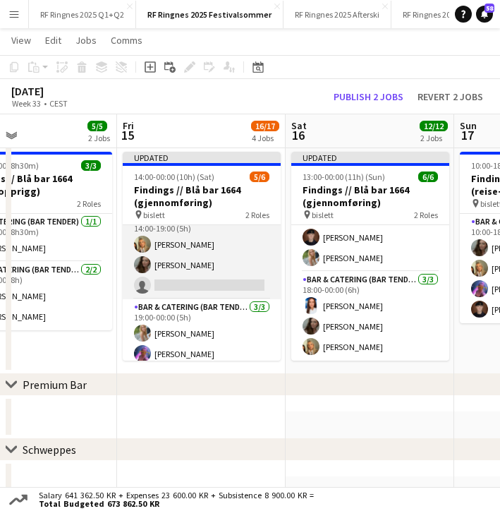
click at [243, 291] on app-card-role "Bar & Catering (Bar Tender) [DATE] 14:00-19:00 (5h) [PERSON_NAME] [PERSON_NAME]…" at bounding box center [202, 254] width 158 height 89
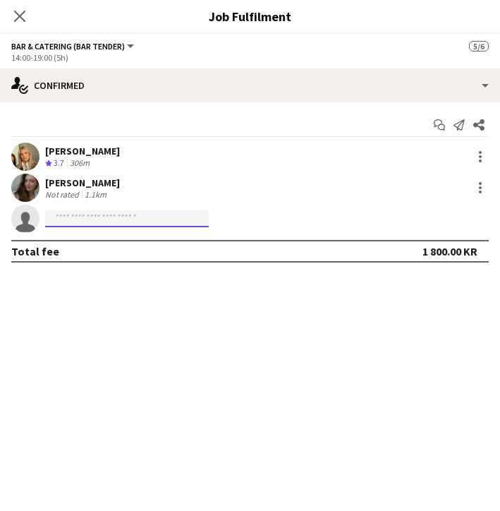
click at [159, 215] on input at bounding box center [127, 218] width 164 height 17
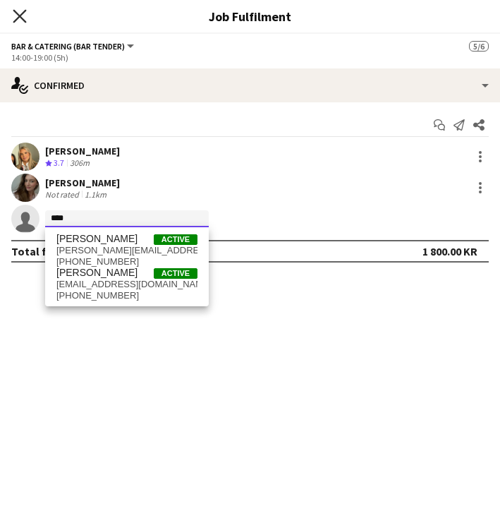
type input "****"
click at [20, 10] on icon "Close pop-in" at bounding box center [19, 15] width 13 height 13
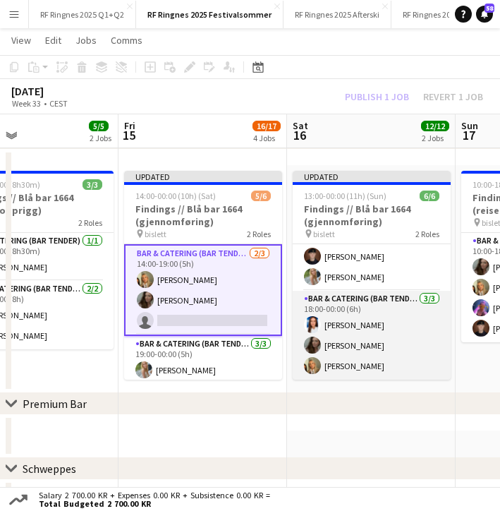
scroll to position [42, 0]
